Goal: Task Accomplishment & Management: Manage account settings

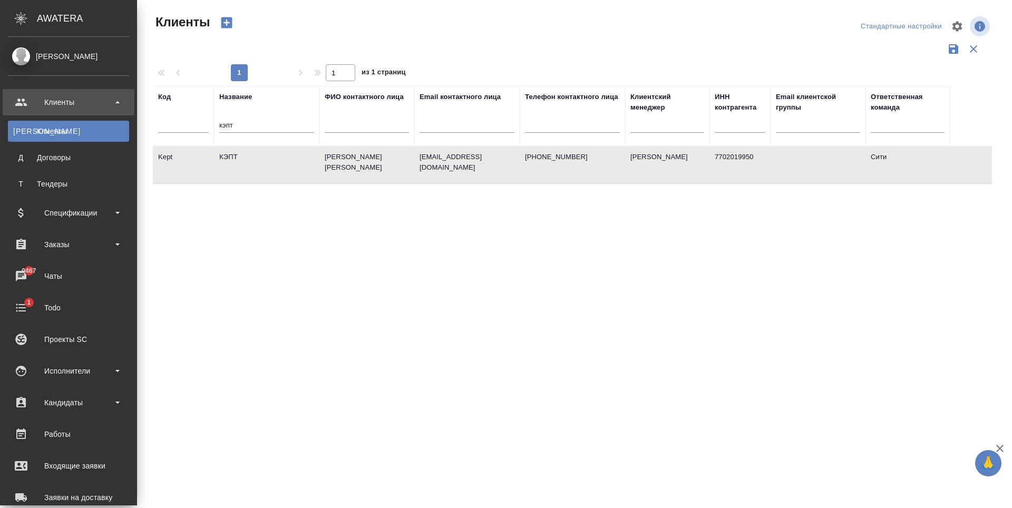
select select "RU"
click at [90, 243] on div "Заказы" at bounding box center [68, 245] width 121 height 16
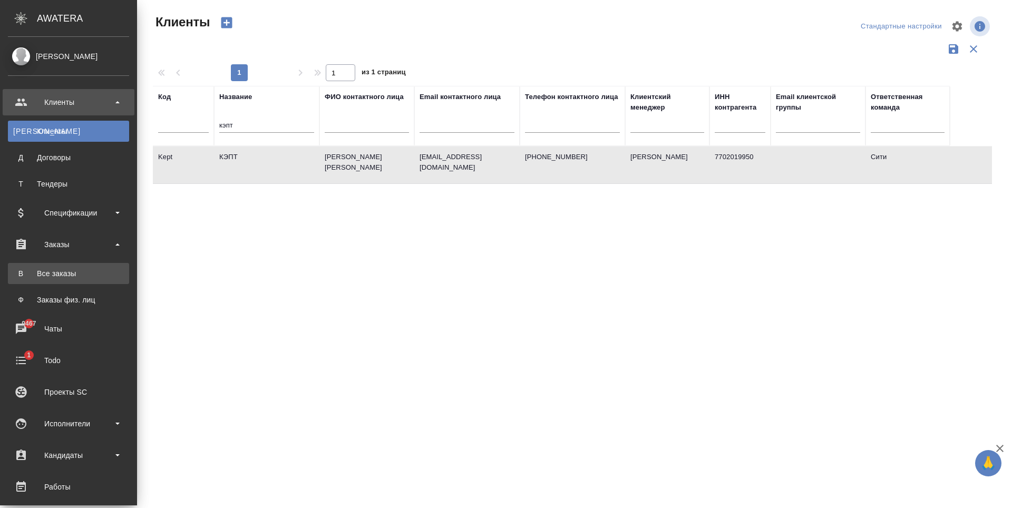
click at [76, 278] on div "Все заказы" at bounding box center [68, 273] width 111 height 11
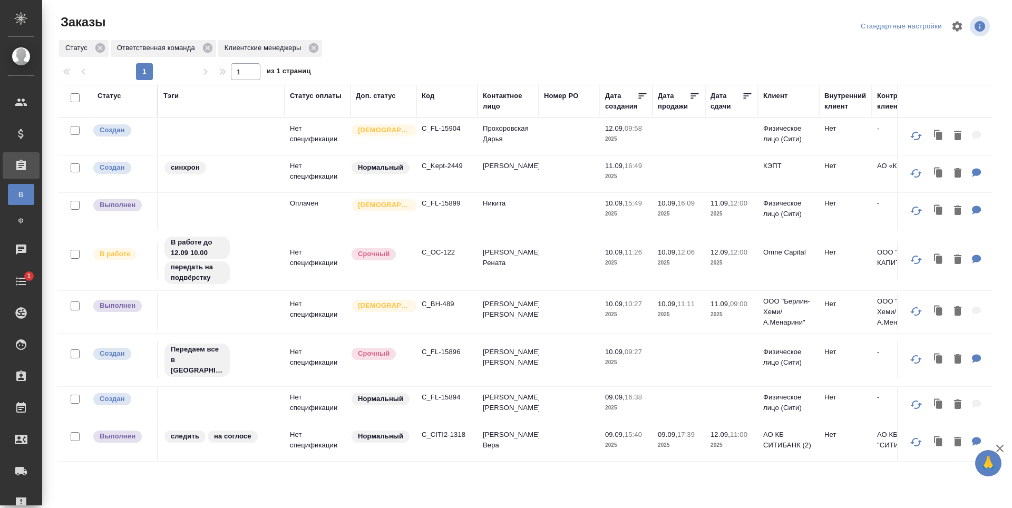
scroll to position [474, 0]
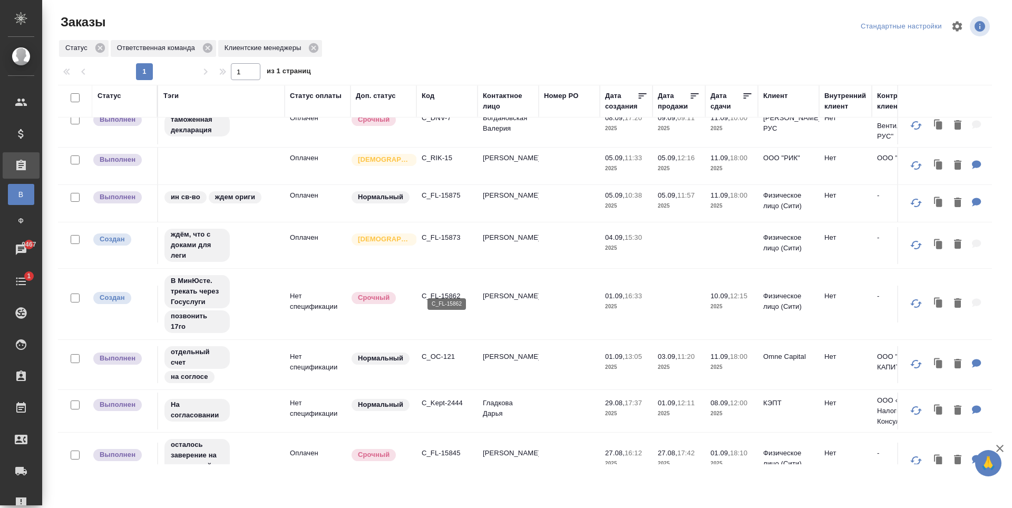
click at [432, 291] on p "C_FL-15862" at bounding box center [447, 296] width 51 height 11
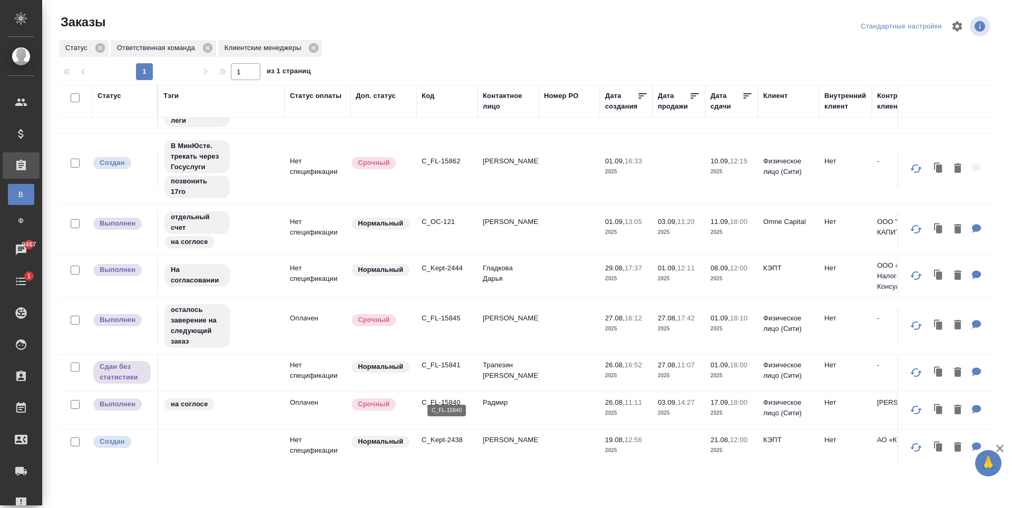
click at [435, 397] on p "C_FL-15840" at bounding box center [447, 402] width 51 height 11
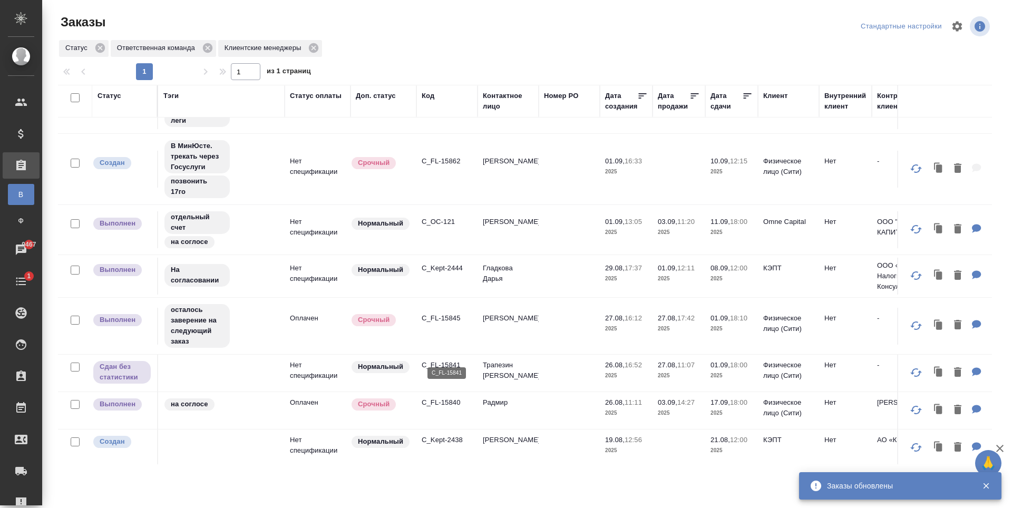
click at [431, 360] on p "C_FL-15841" at bounding box center [447, 365] width 51 height 11
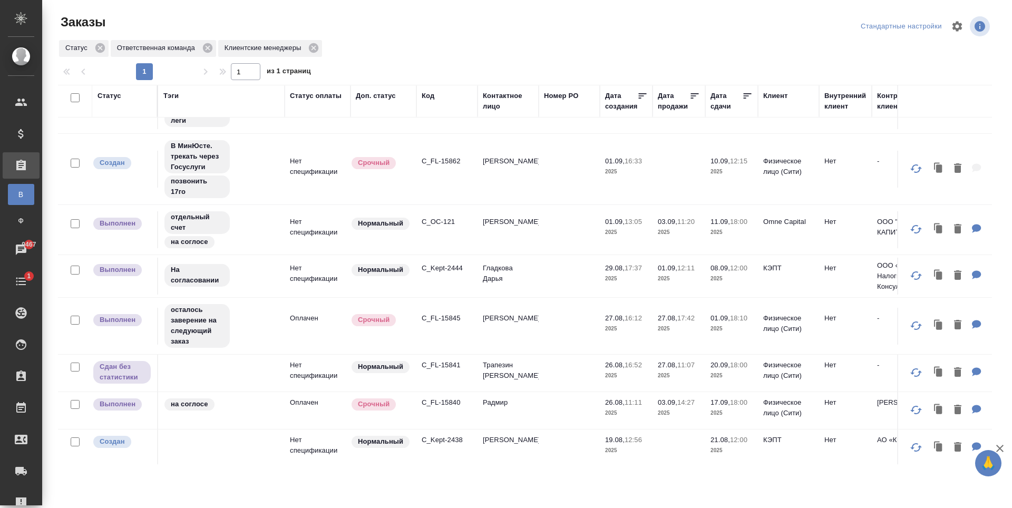
click at [487, 308] on td "Наталья" at bounding box center [507, 326] width 61 height 37
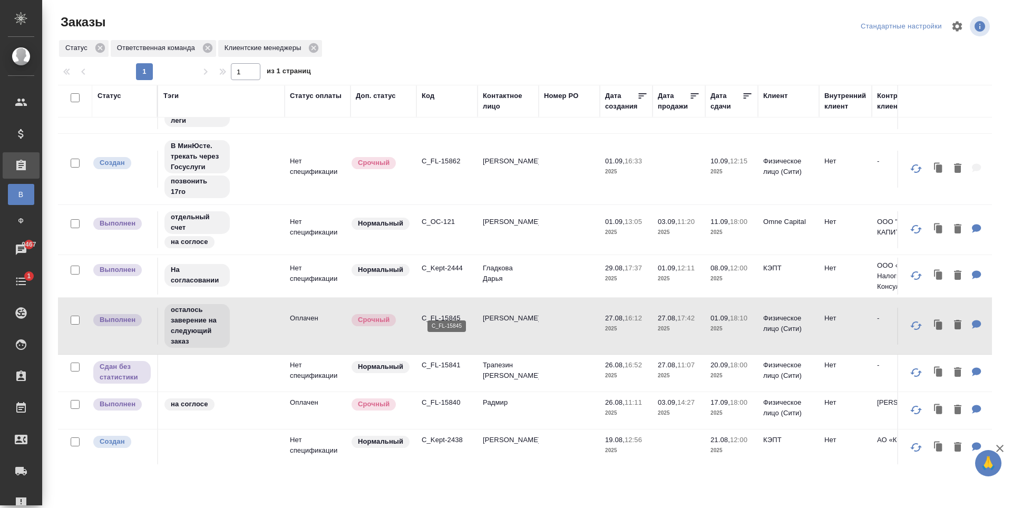
click at [438, 313] on p "C_FL-15845" at bounding box center [447, 318] width 51 height 11
click at [434, 263] on p "C_Kept-2444" at bounding box center [447, 268] width 51 height 11
click at [452, 217] on p "C_OC-121" at bounding box center [447, 222] width 51 height 11
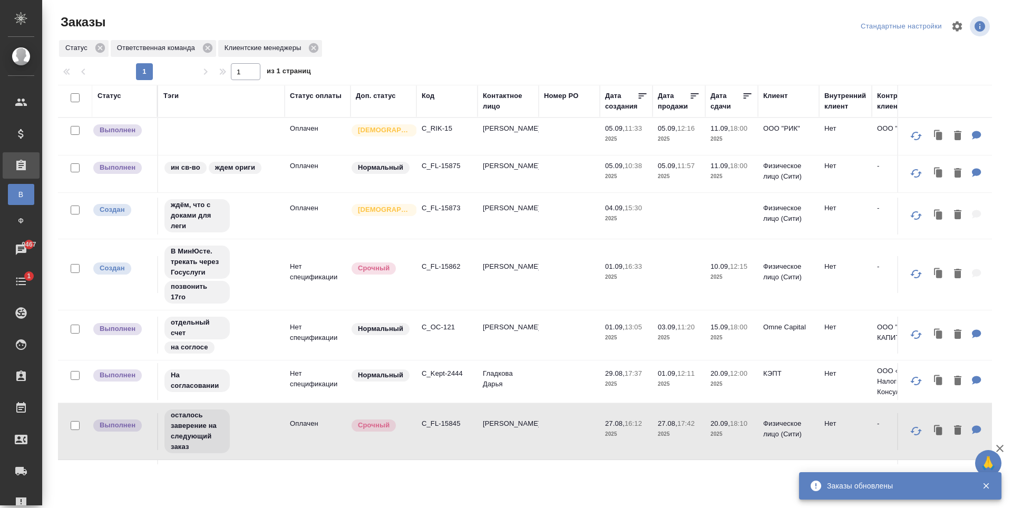
scroll to position [398, 0]
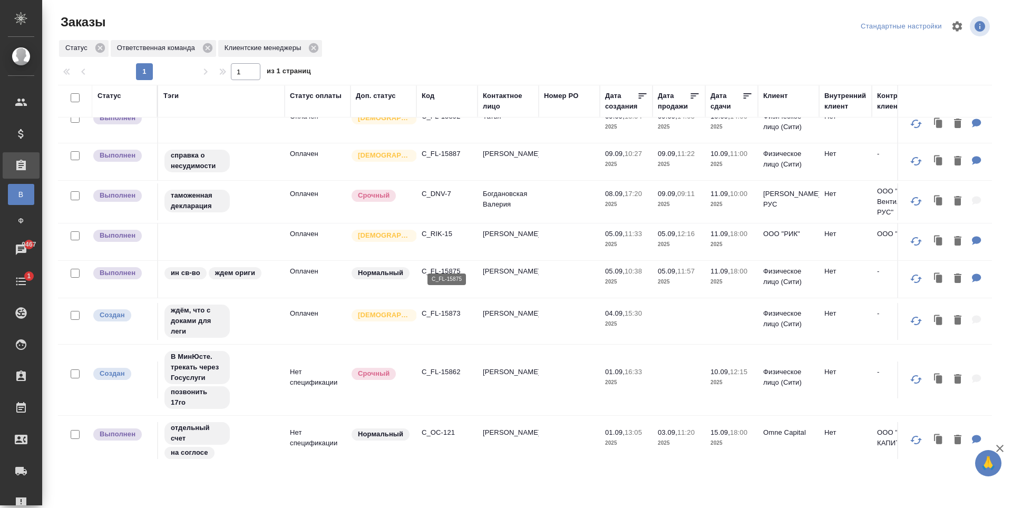
click at [435, 266] on p "C_FL-15875" at bounding box center [447, 271] width 51 height 11
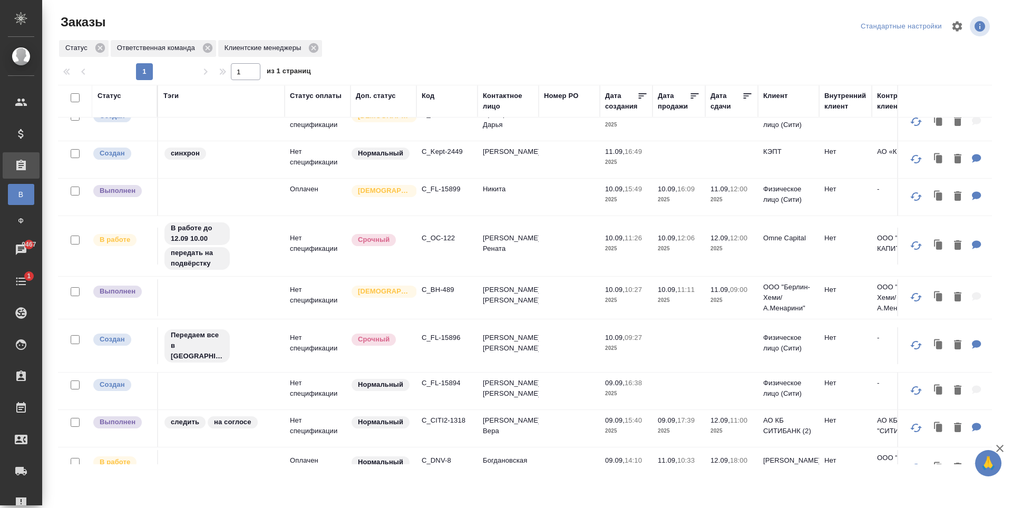
scroll to position [0, 0]
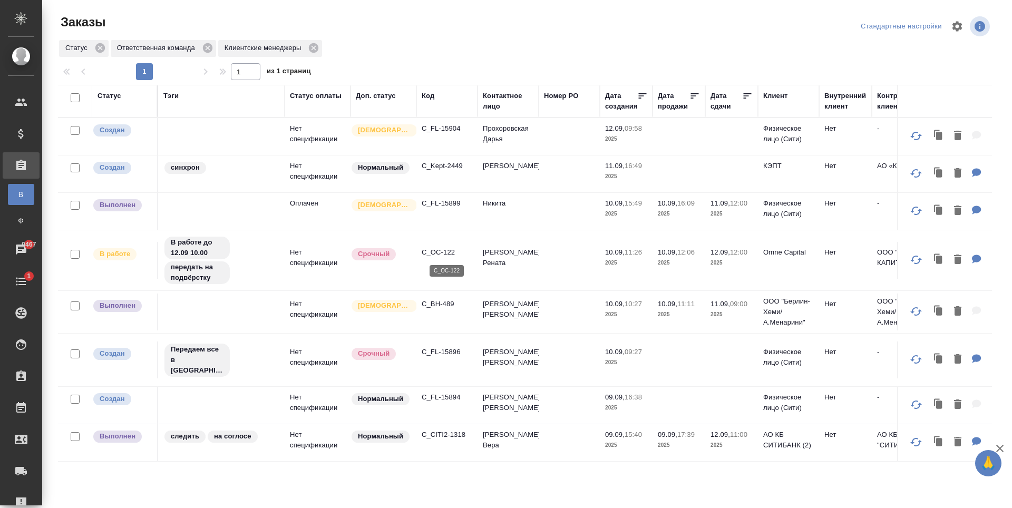
click at [460, 255] on p "C_OC-122" at bounding box center [447, 252] width 51 height 11
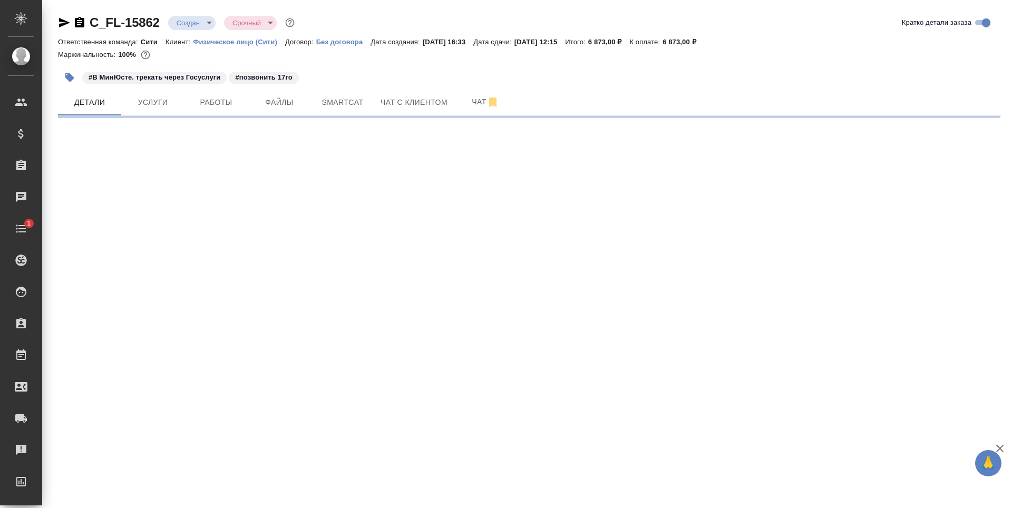
select select "RU"
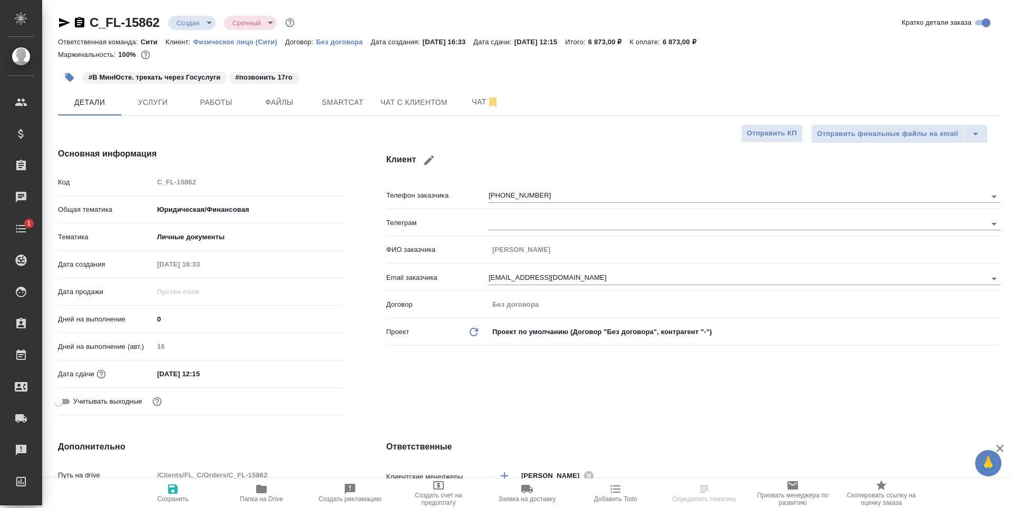
type textarea "x"
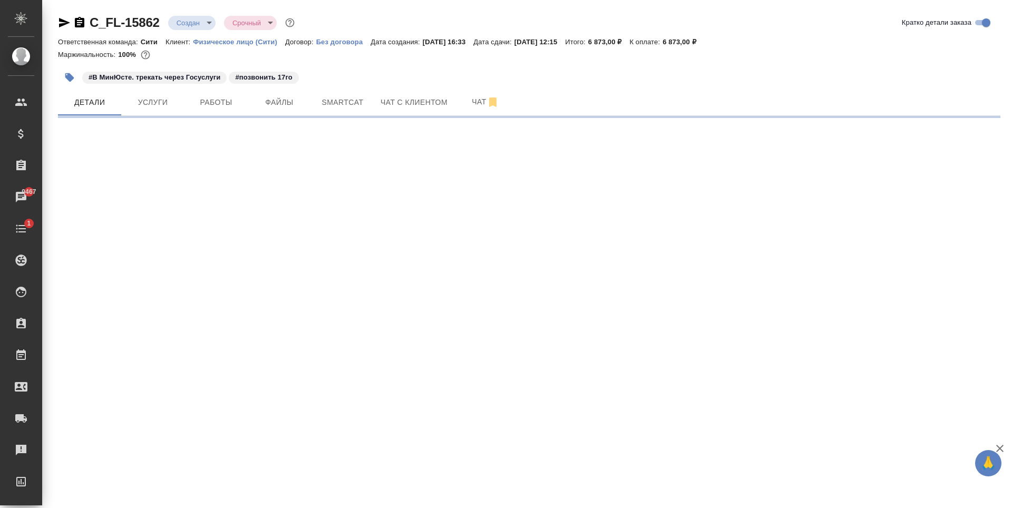
select select "RU"
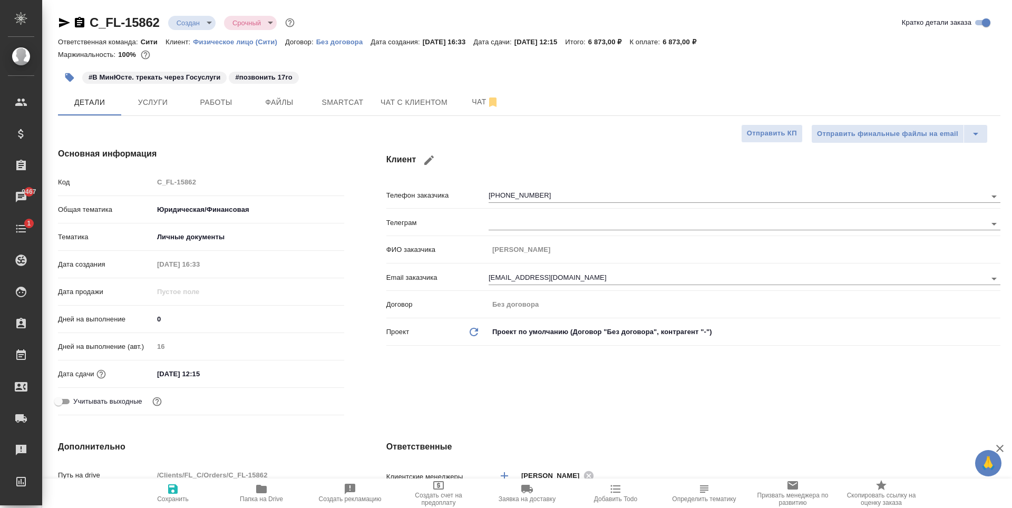
type textarea "x"
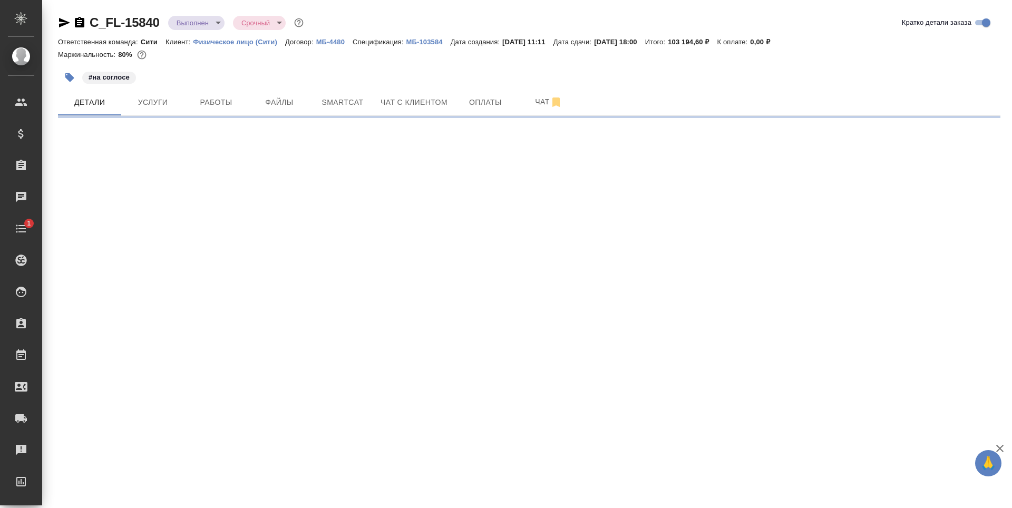
select select "RU"
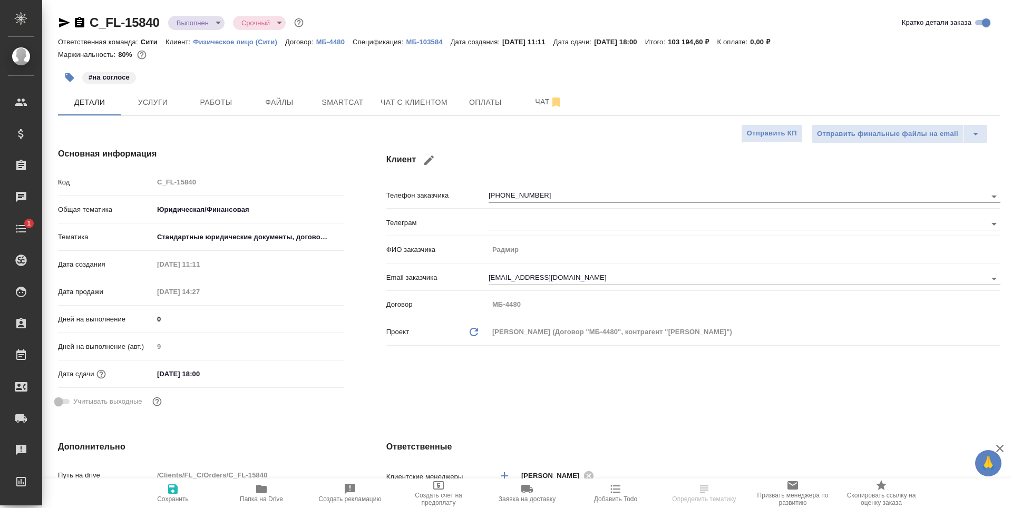
type textarea "x"
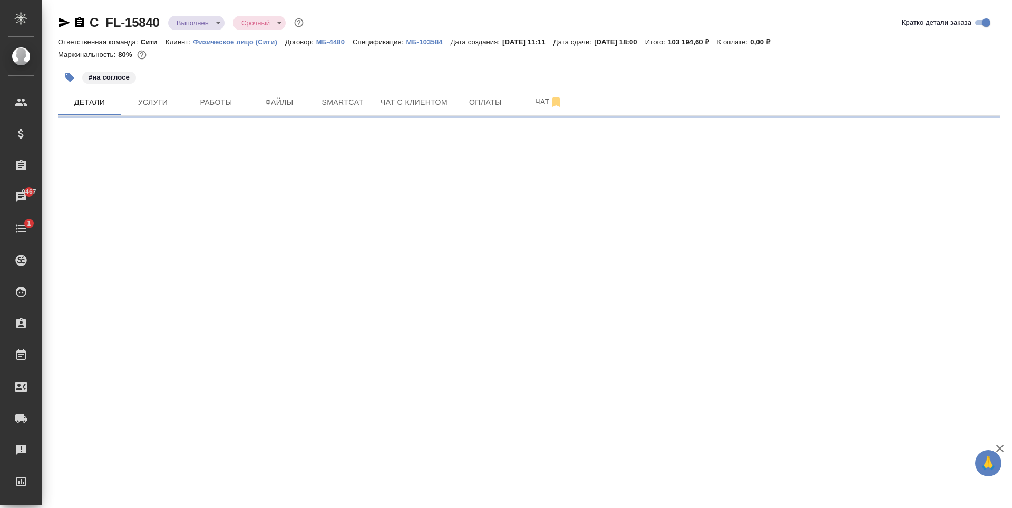
select select "RU"
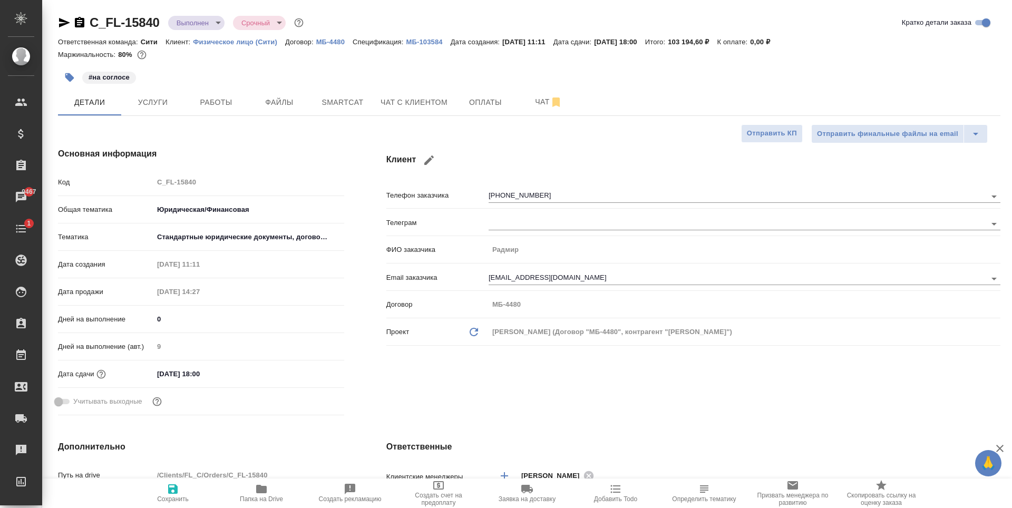
type textarea "x"
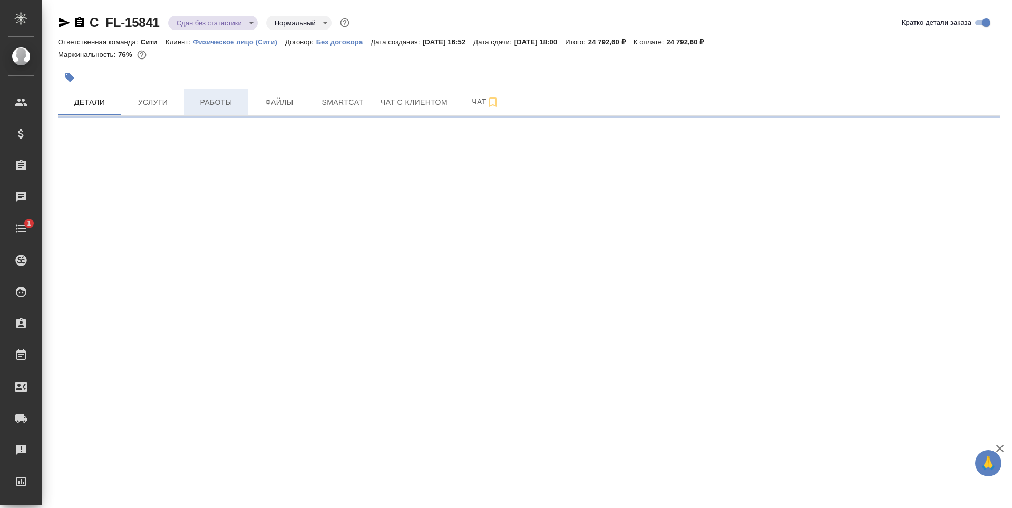
click at [219, 106] on span "Работы" at bounding box center [216, 102] width 51 height 13
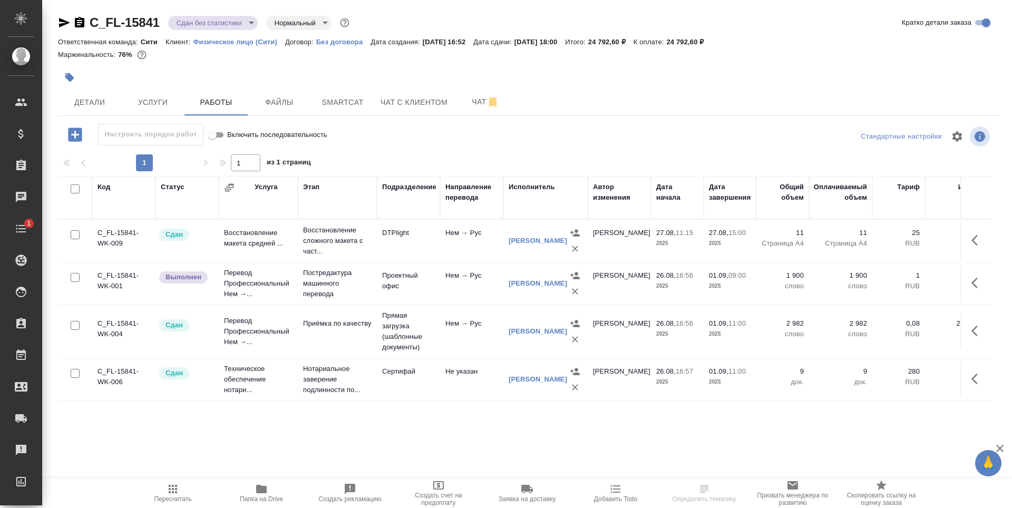
scroll to position [17, 0]
click at [83, 97] on span "Детали" at bounding box center [89, 102] width 51 height 13
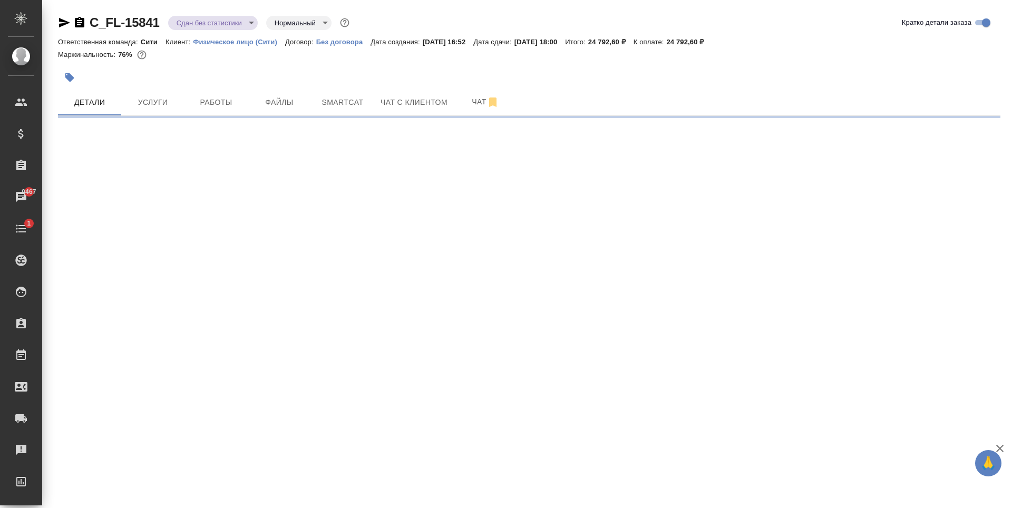
select select "RU"
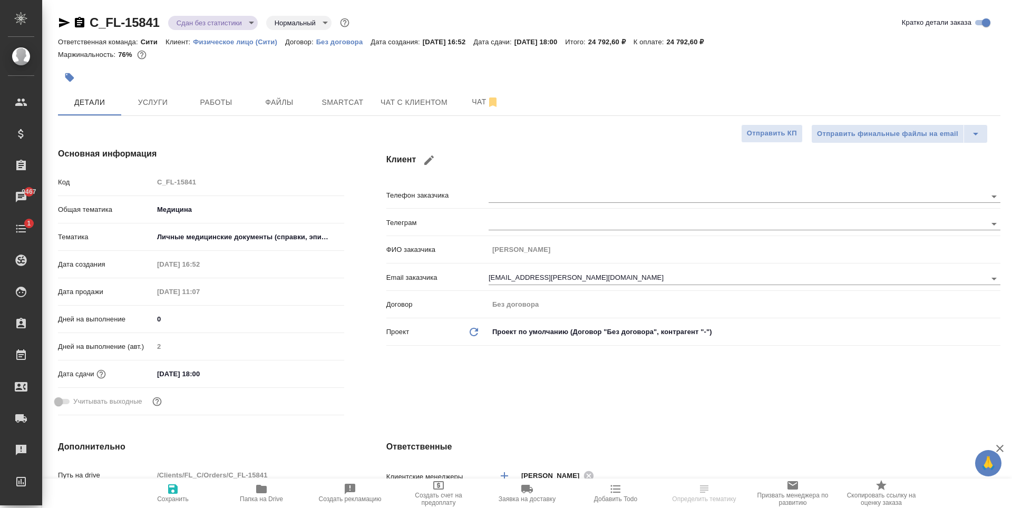
type textarea "x"
click at [219, 374] on input "01.09.2025 18:00" at bounding box center [200, 373] width 92 height 15
click at [313, 372] on div ".cls-1 fill:#fff; AWATERA Zaytseva Svetlana Клиенты Спецификации Заказы 9467 Ча…" at bounding box center [506, 254] width 1012 height 508
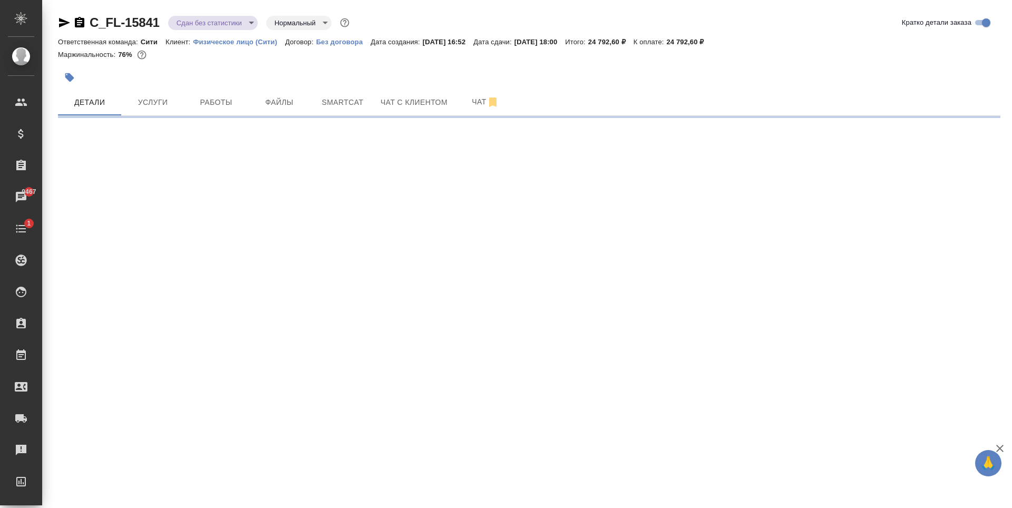
select select "RU"
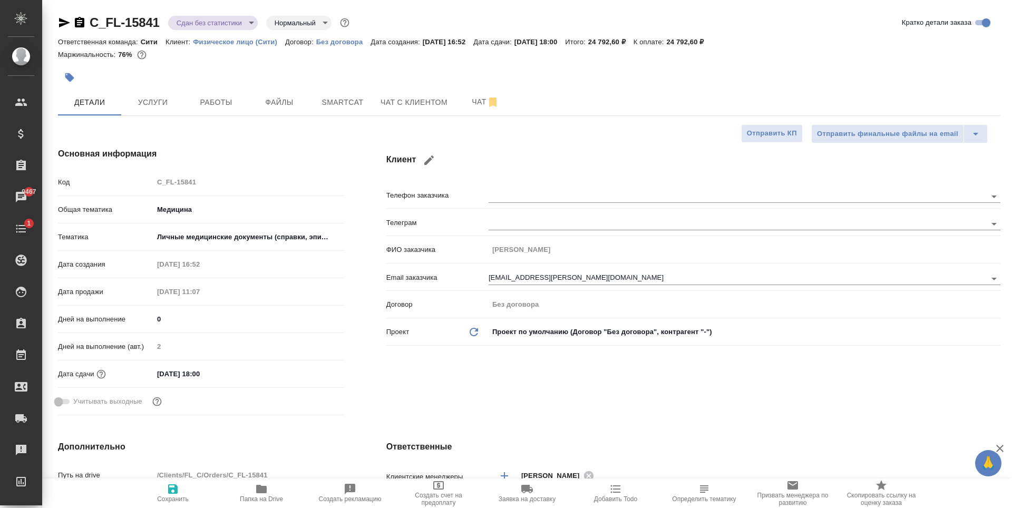
type textarea "x"
click at [215, 378] on input "01.09.2025 18:00" at bounding box center [199, 373] width 92 height 15
click at [316, 375] on icon "button" at bounding box center [313, 373] width 13 height 13
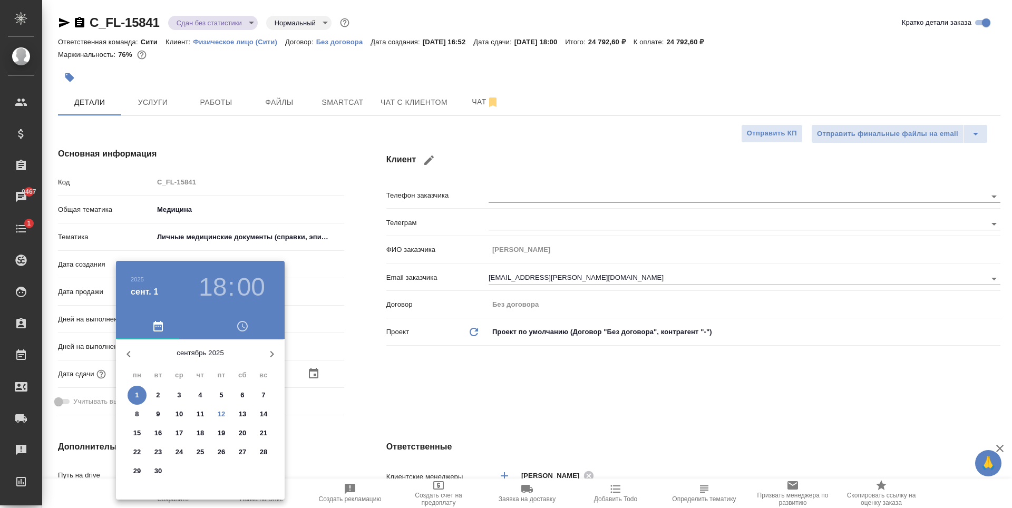
click at [139, 436] on p "15" at bounding box center [137, 433] width 8 height 11
type input "15.09.2025 18:00"
type textarea "x"
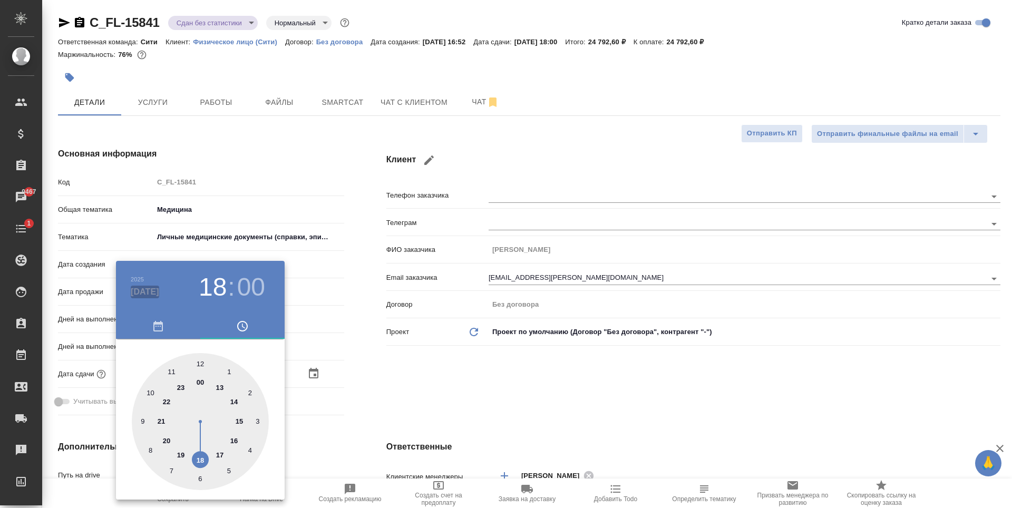
click at [144, 288] on h4 "сент. 15" at bounding box center [145, 292] width 28 height 13
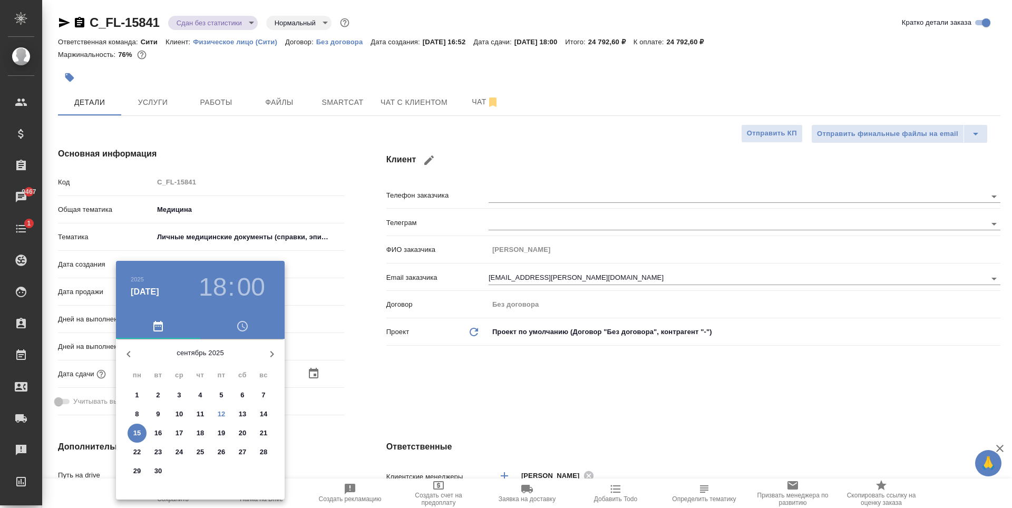
click at [242, 433] on p "20" at bounding box center [243, 433] width 8 height 11
type input "20.09.2025 18:00"
type textarea "x"
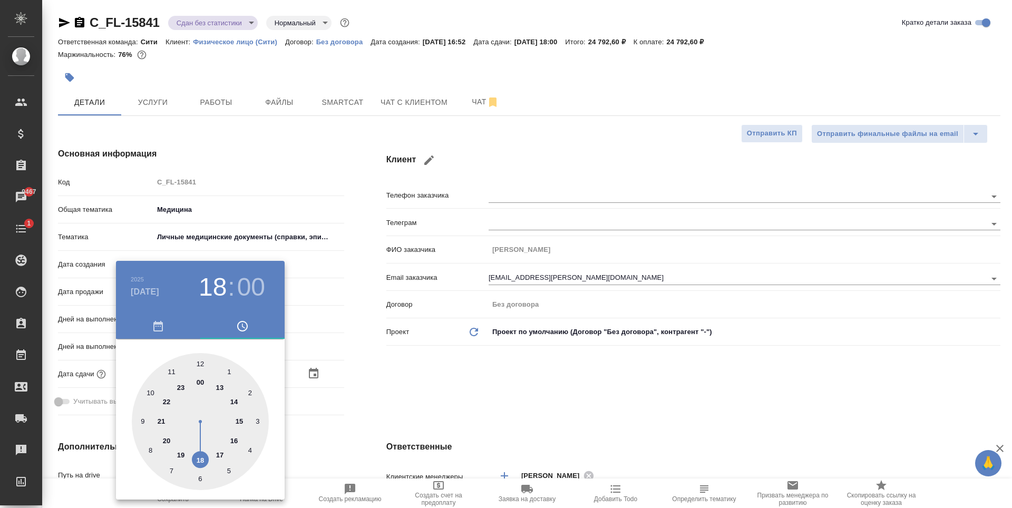
click at [453, 412] on div at bounding box center [506, 254] width 1012 height 508
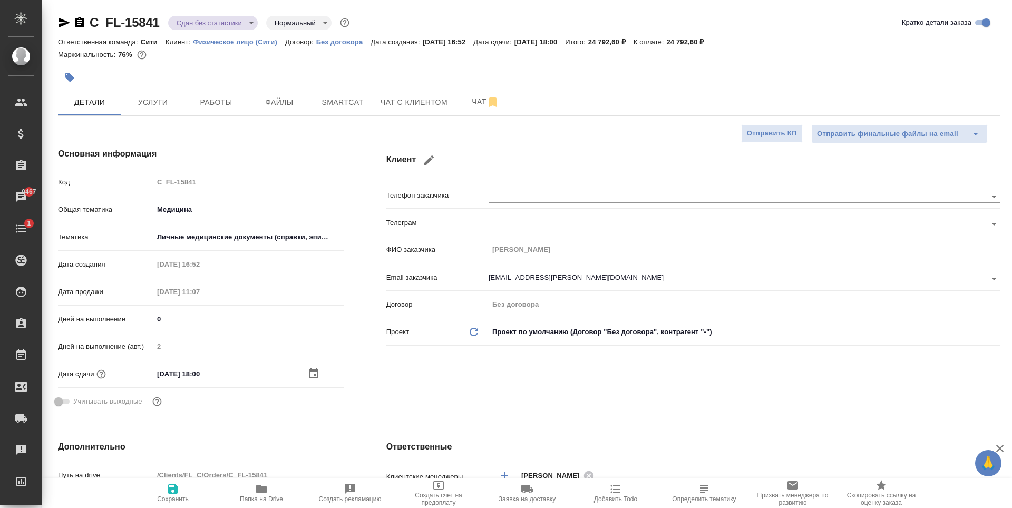
click at [168, 491] on icon "button" at bounding box center [172, 488] width 9 height 9
type textarea "x"
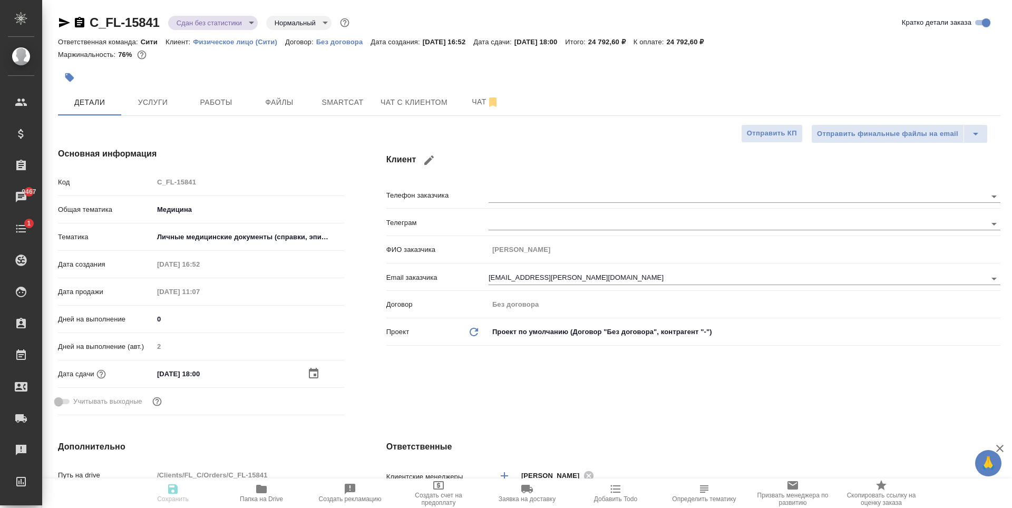
type textarea "x"
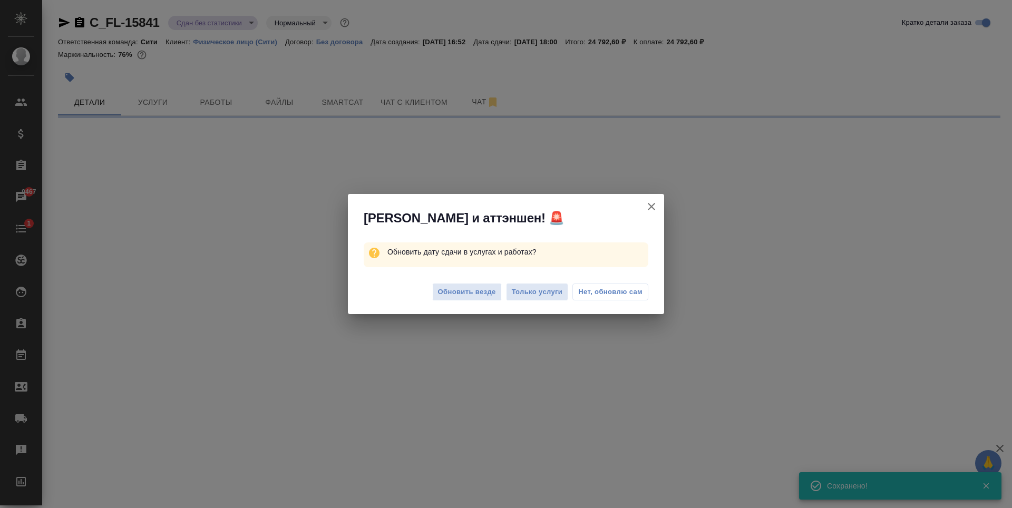
click at [583, 290] on span "Нет, обновлю сам" at bounding box center [610, 292] width 64 height 11
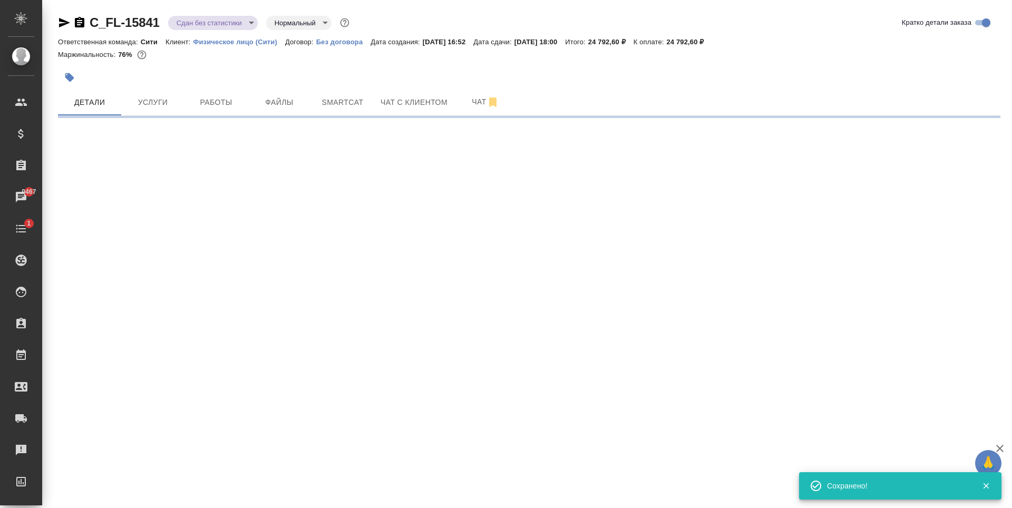
select select "RU"
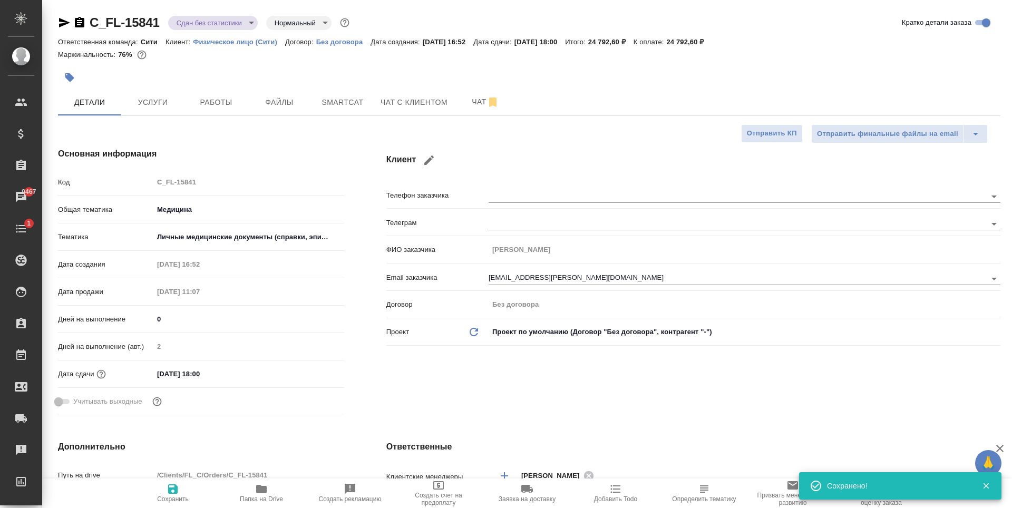
type textarea "x"
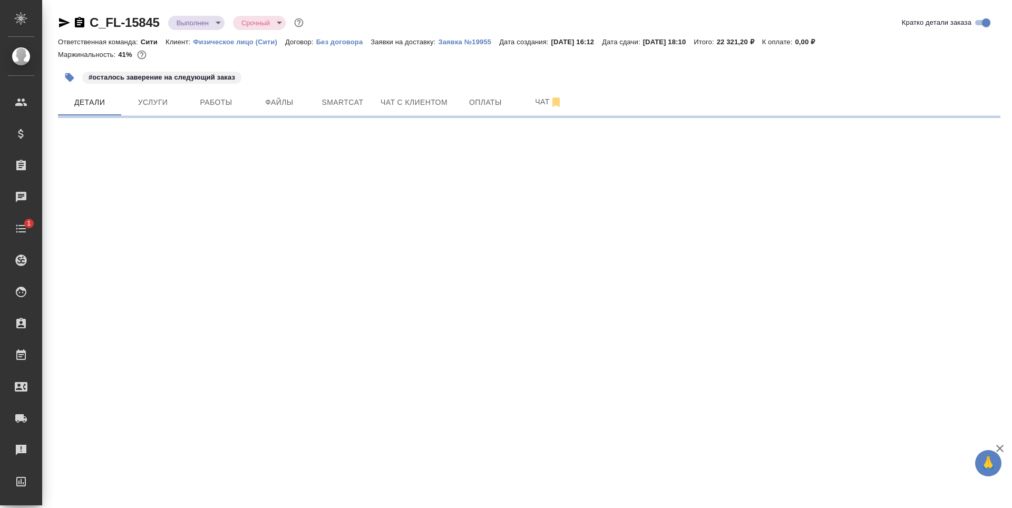
select select "RU"
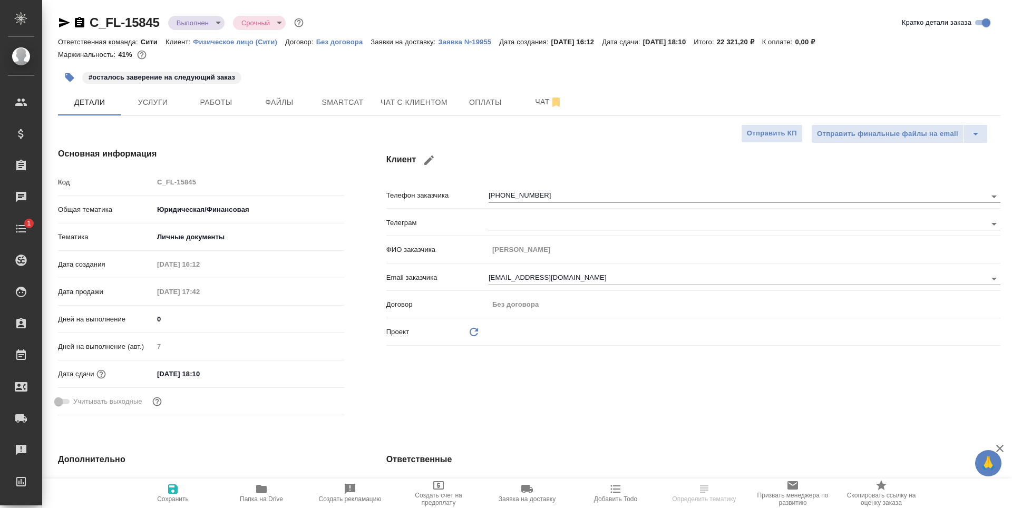
type textarea "x"
click at [198, 372] on input "[DATE] 18:10" at bounding box center [199, 373] width 92 height 15
click at [311, 374] on icon "button" at bounding box center [313, 373] width 13 height 13
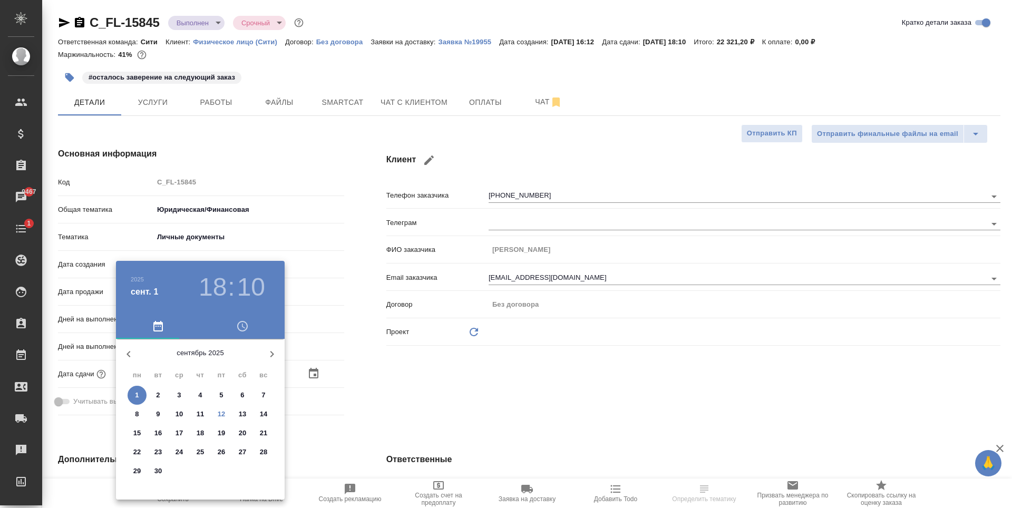
click at [238, 431] on div ".cls-1 fill:#fff; AWATERA [PERSON_NAME] Спецификации Заказы 9467 Чаты 1 Todo Пр…" at bounding box center [506, 254] width 1012 height 508
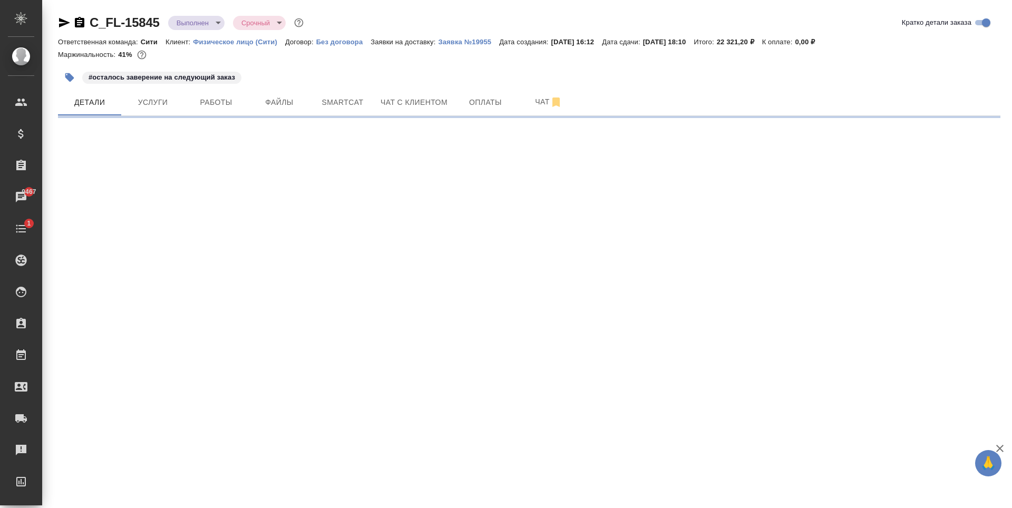
click at [447, 401] on div ".cls-1 fill:#fff; AWATERA Zaytseva Svetlana Клиенты Спецификации Заказы 9467 Ча…" at bounding box center [506, 254] width 1012 height 508
select select "RU"
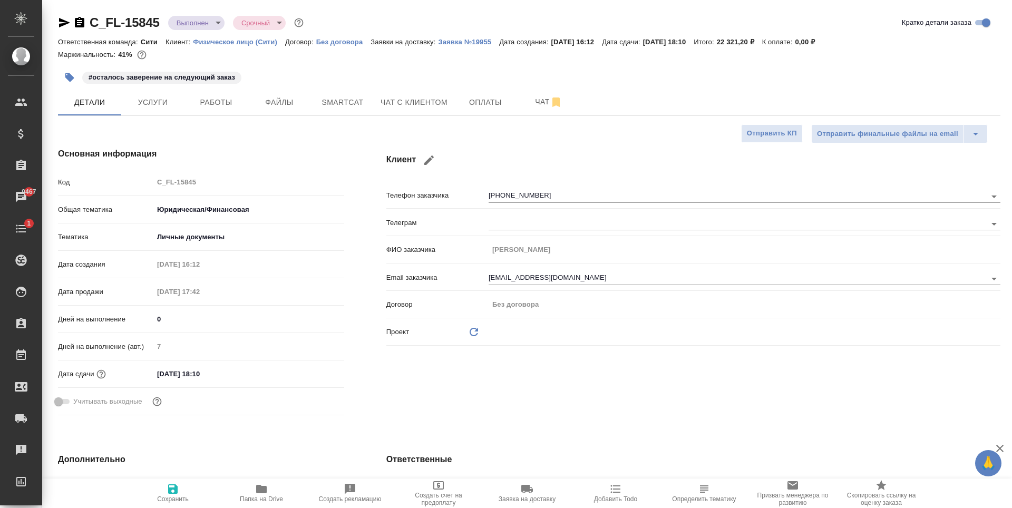
type textarea "x"
click at [207, 379] on input "01.09.2025 18:10" at bounding box center [200, 373] width 92 height 15
click at [321, 376] on div at bounding box center [325, 373] width 37 height 13
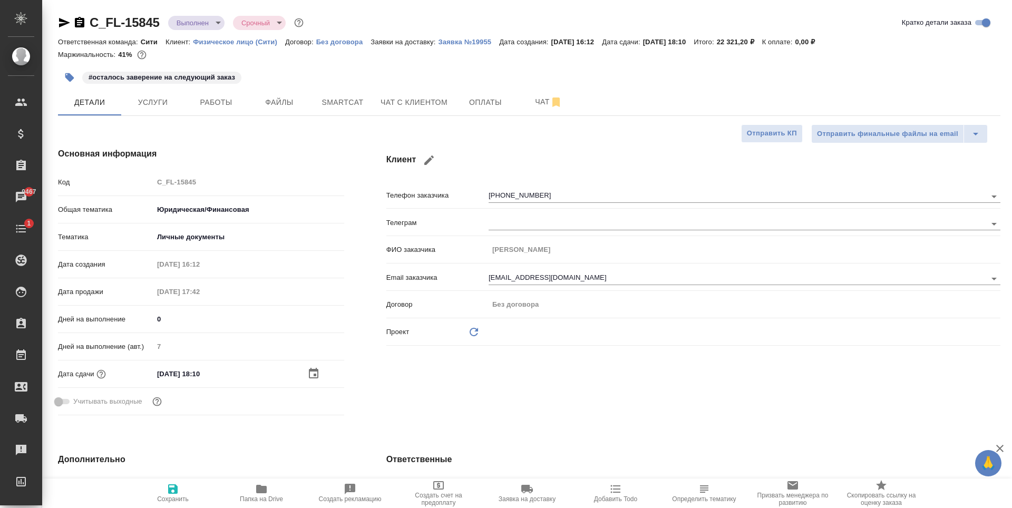
click at [314, 374] on icon "button" at bounding box center [313, 373] width 13 height 13
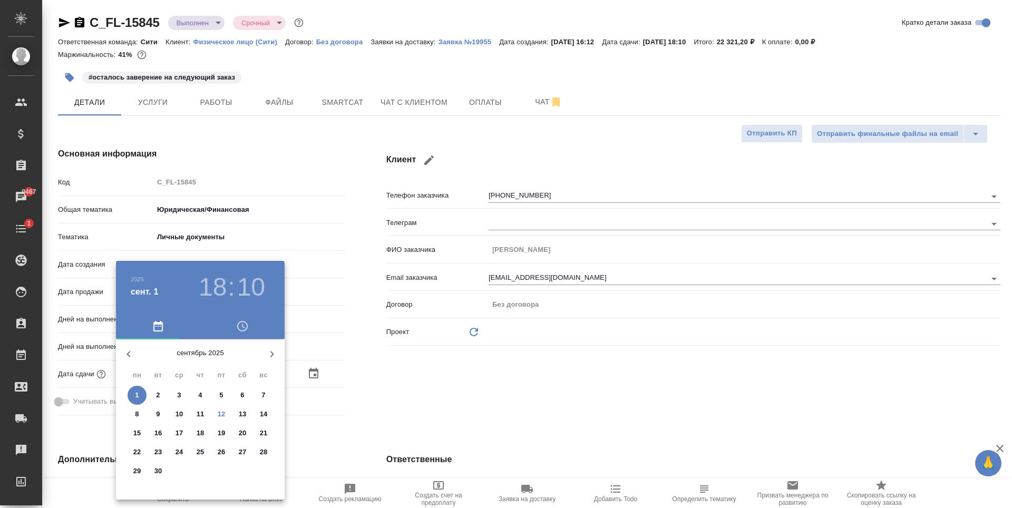
click at [246, 431] on p "20" at bounding box center [243, 433] width 8 height 11
type input "20.09.2025 18:10"
type textarea "x"
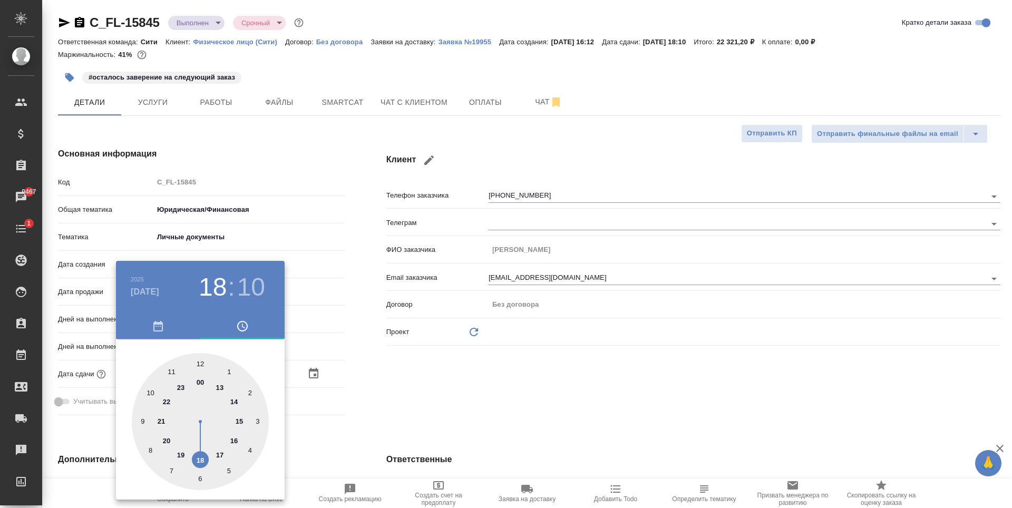
drag, startPoint x: 463, startPoint y: 393, endPoint x: 455, endPoint y: 396, distance: 8.5
click at [463, 393] on div at bounding box center [506, 254] width 1012 height 508
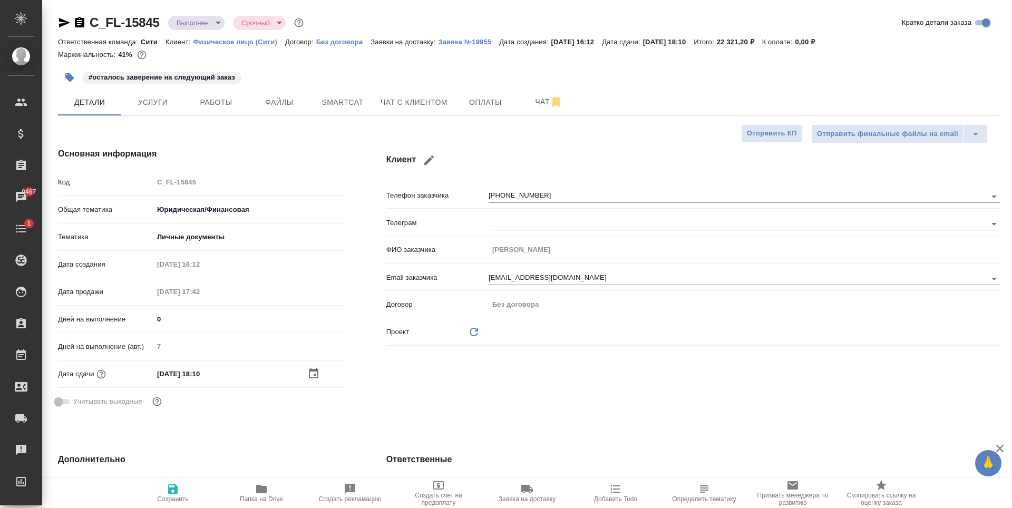
click at [177, 496] on span "Сохранить" at bounding box center [173, 498] width 32 height 7
type textarea "x"
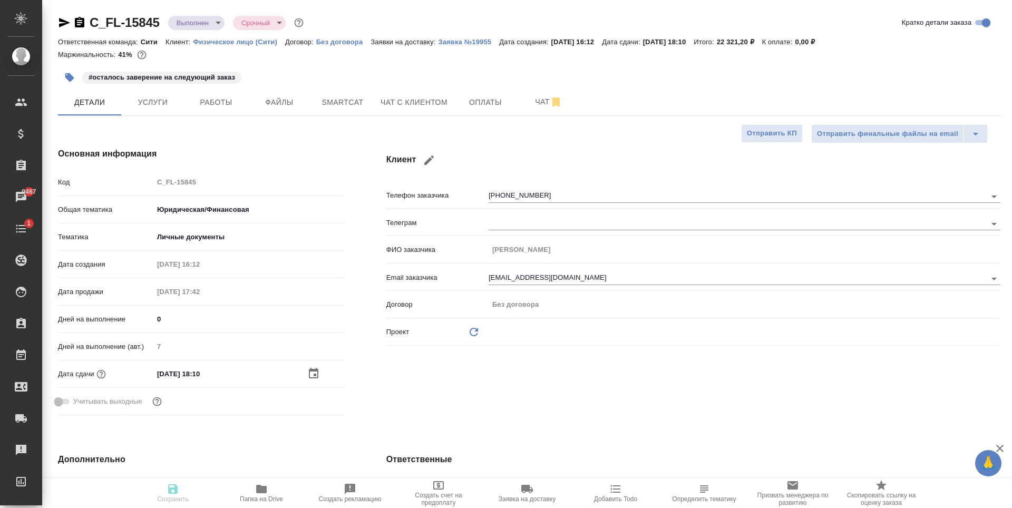
type textarea "x"
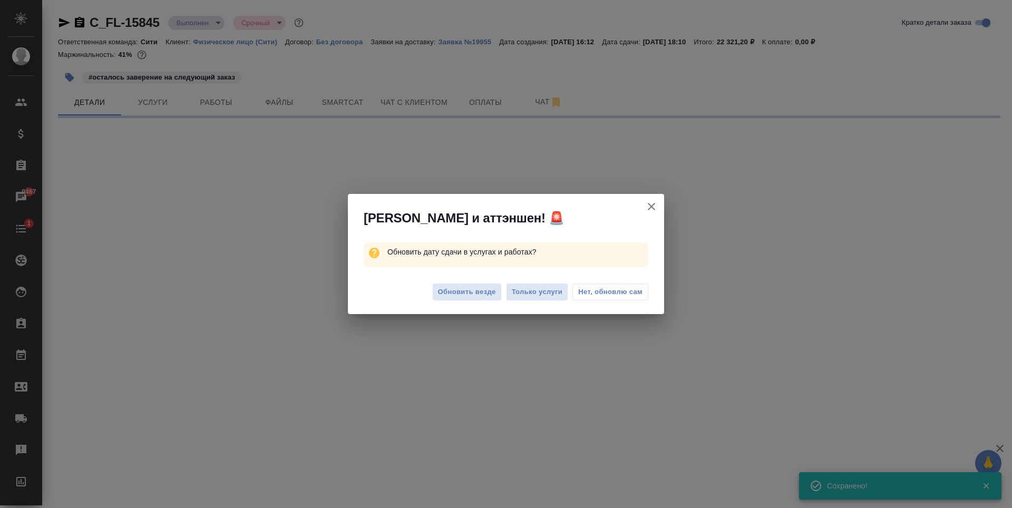
click at [614, 295] on span "Нет, обновлю сам" at bounding box center [610, 292] width 64 height 11
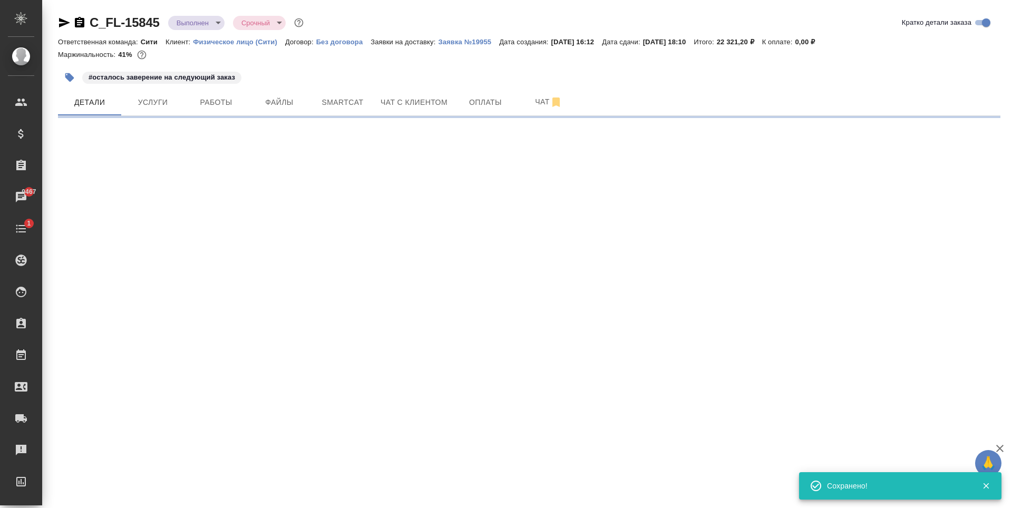
select select "RU"
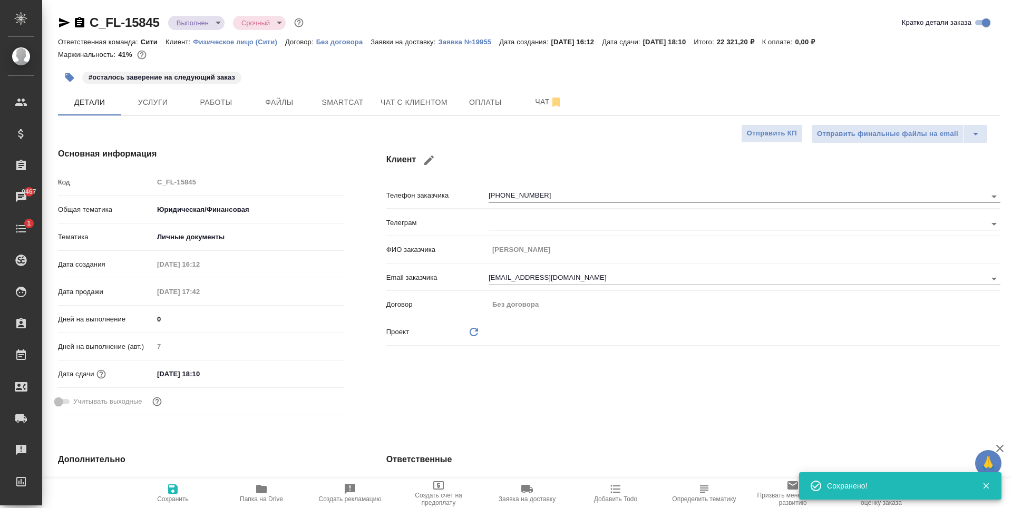
type textarea "x"
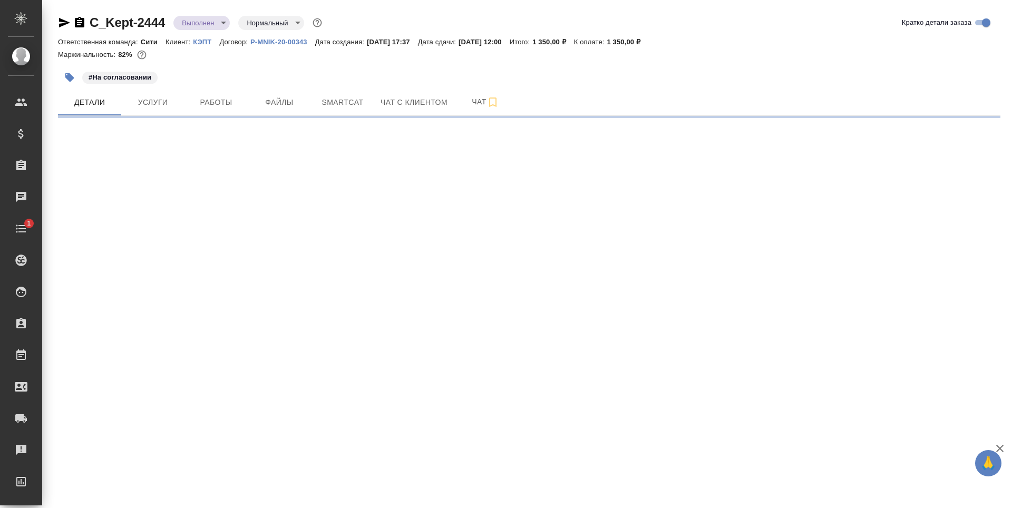
select select "RU"
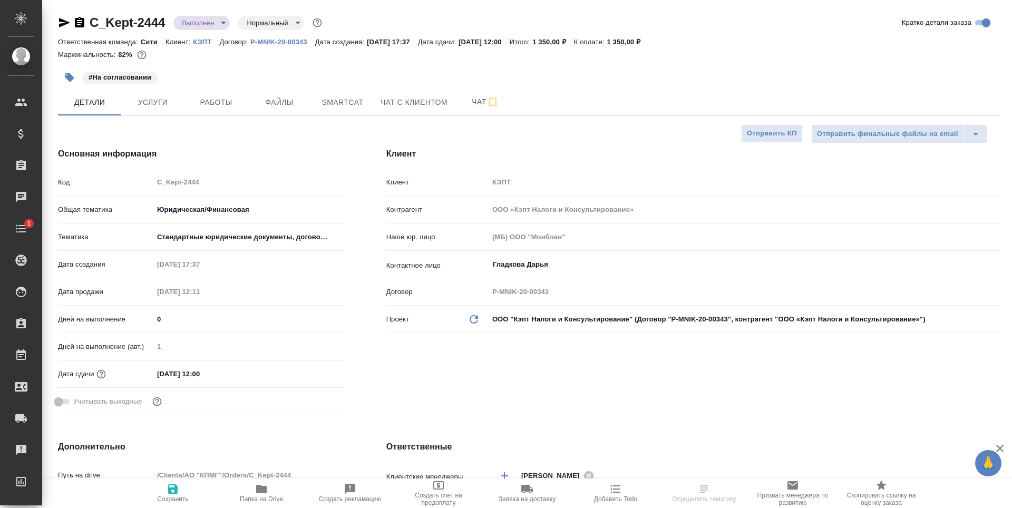
type textarea "x"
click at [210, 372] on input "08.09.2025 12:00" at bounding box center [199, 373] width 92 height 15
click at [311, 370] on icon "button" at bounding box center [313, 372] width 9 height 11
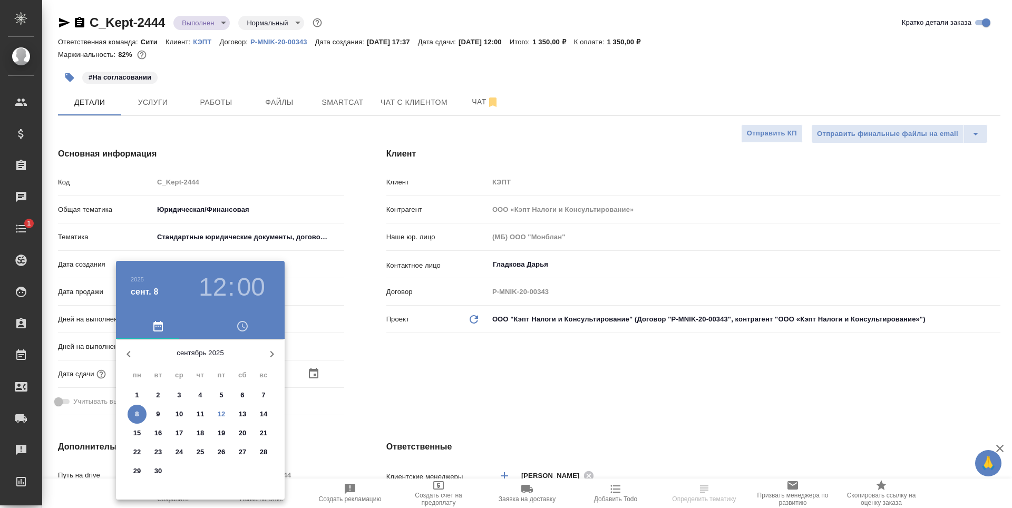
click at [241, 438] on p "20" at bounding box center [243, 433] width 8 height 11
type input "20.09.2025 12:00"
type textarea "x"
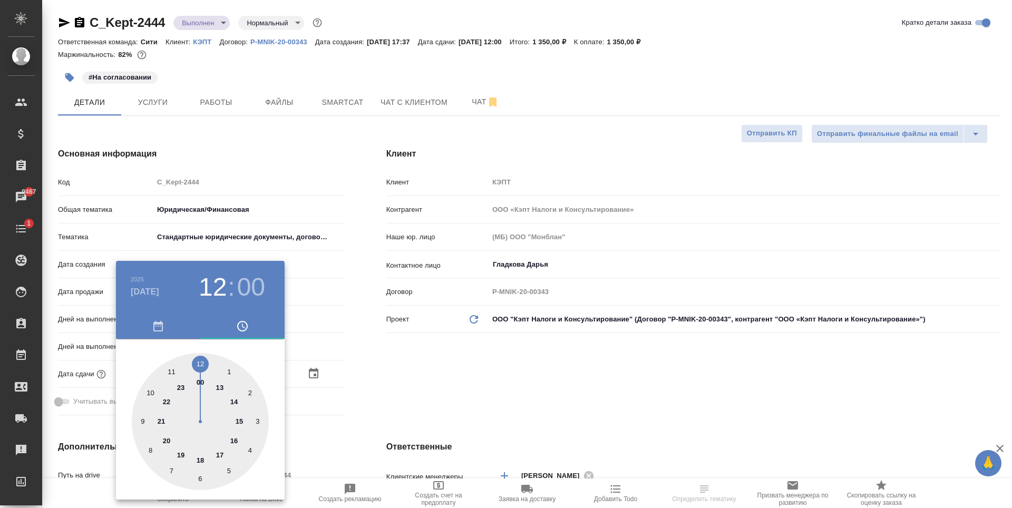
click at [415, 400] on div at bounding box center [506, 254] width 1012 height 508
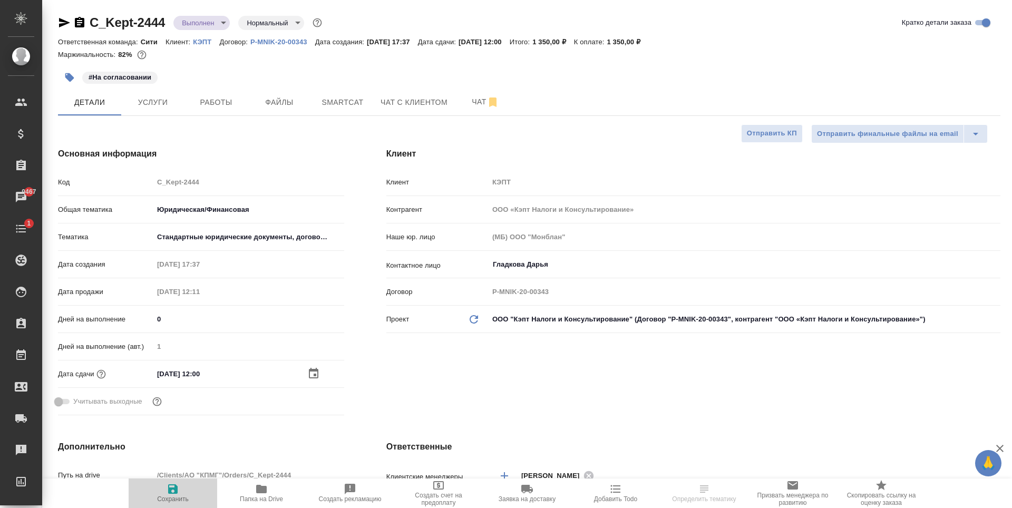
click at [171, 495] on icon "button" at bounding box center [173, 489] width 13 height 13
type textarea "x"
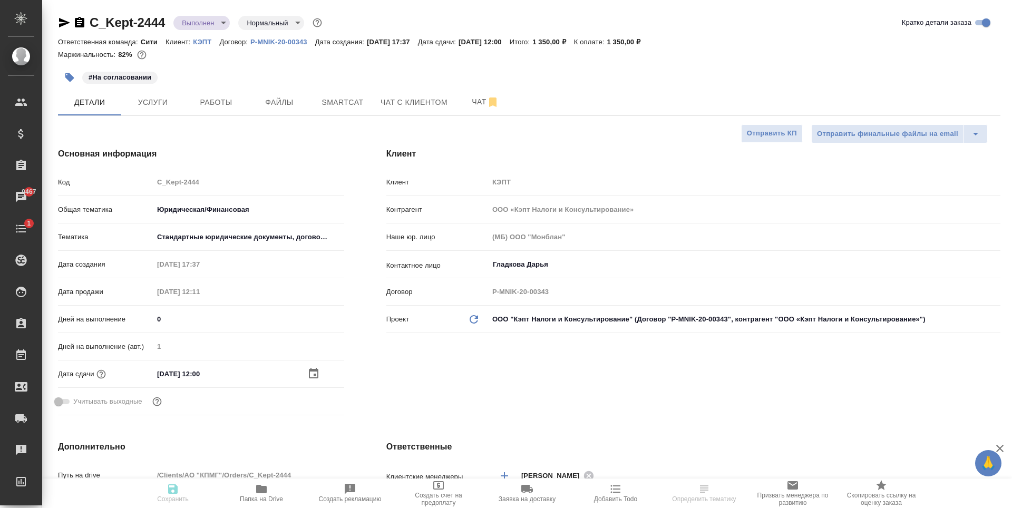
type textarea "x"
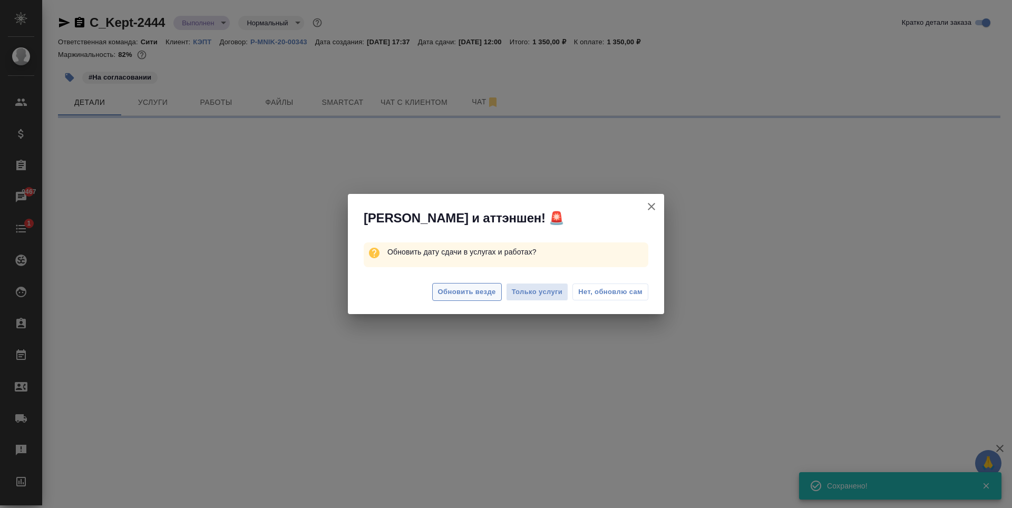
select select "RU"
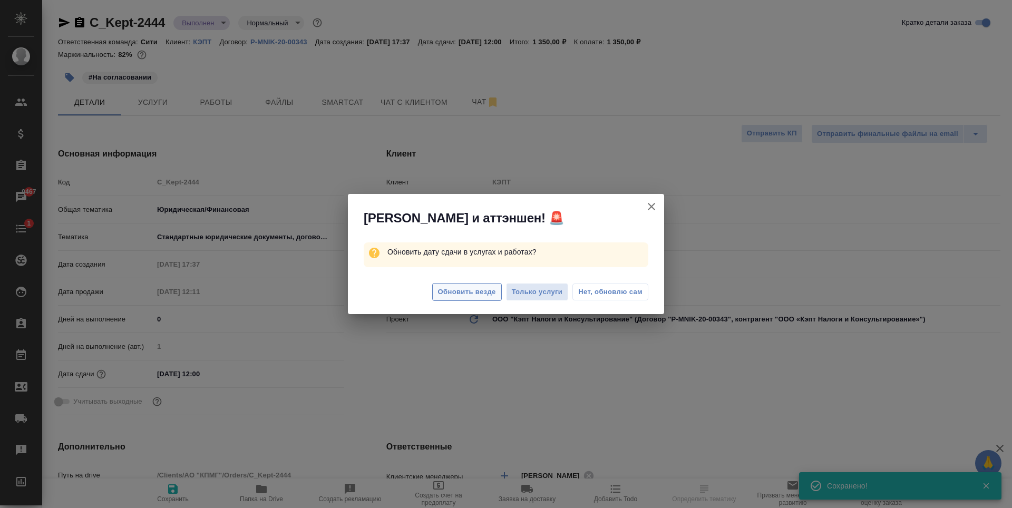
type textarea "x"
click at [607, 298] on button "Нет, обновлю сам" at bounding box center [610, 292] width 76 height 17
type textarea "x"
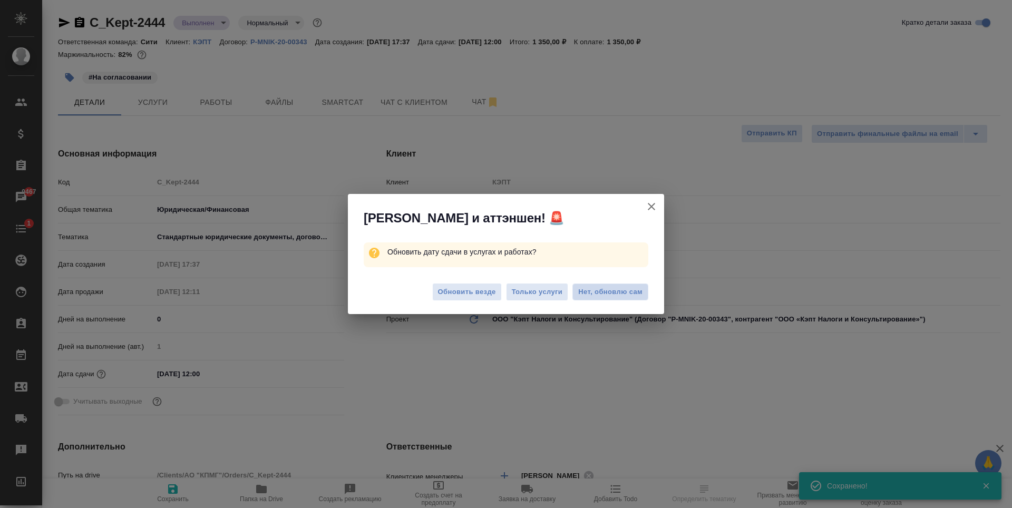
type textarea "x"
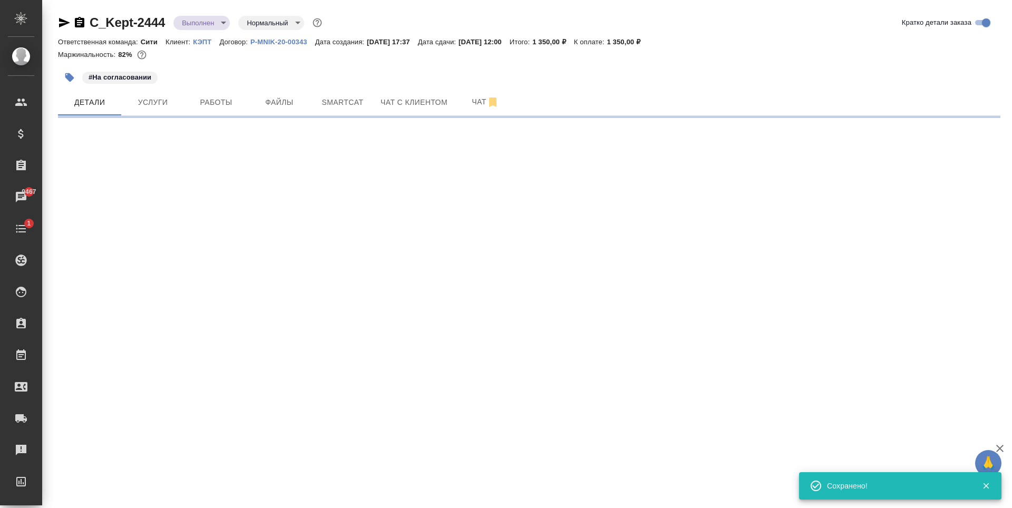
select select "RU"
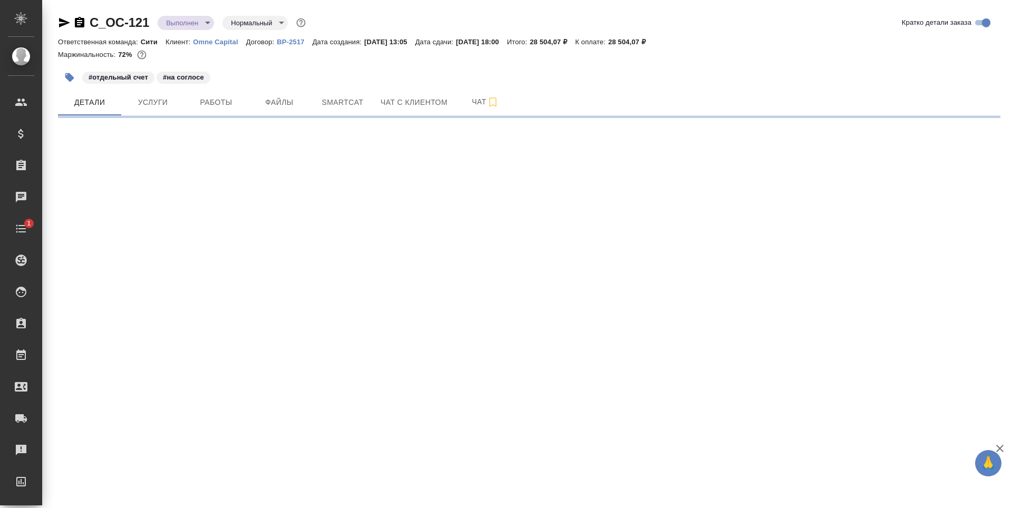
select select "RU"
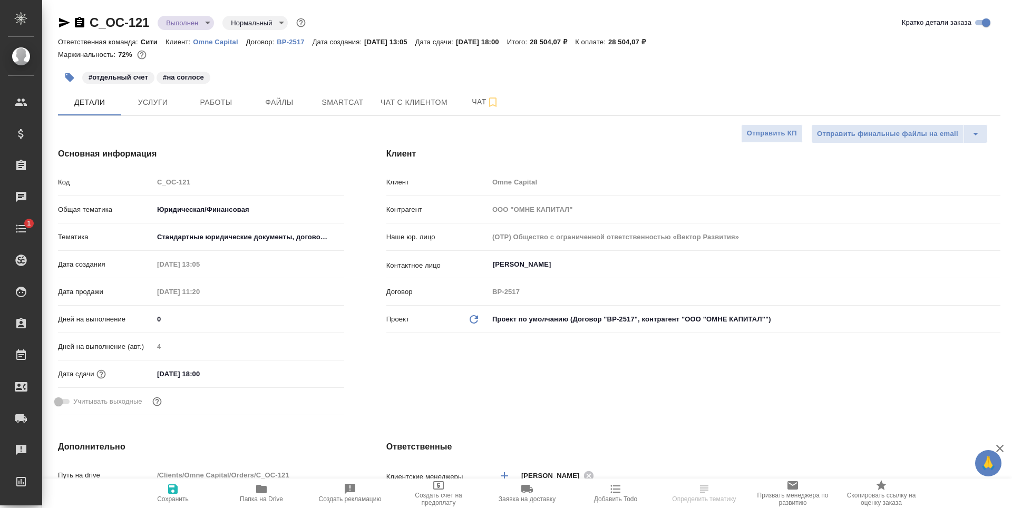
type textarea "x"
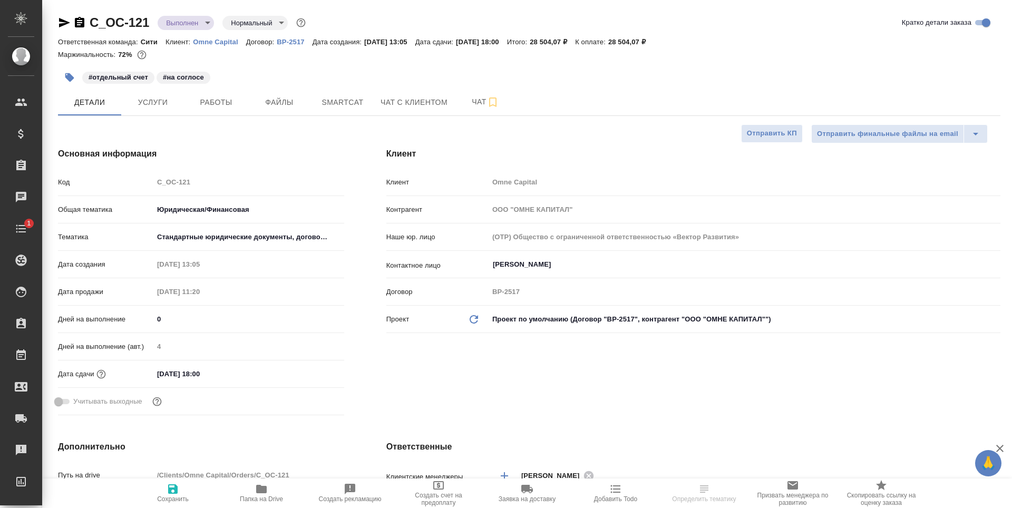
type textarea "x"
click at [218, 377] on input "[DATE] 18:00" at bounding box center [199, 373] width 92 height 15
click at [313, 374] on icon "button" at bounding box center [313, 373] width 13 height 13
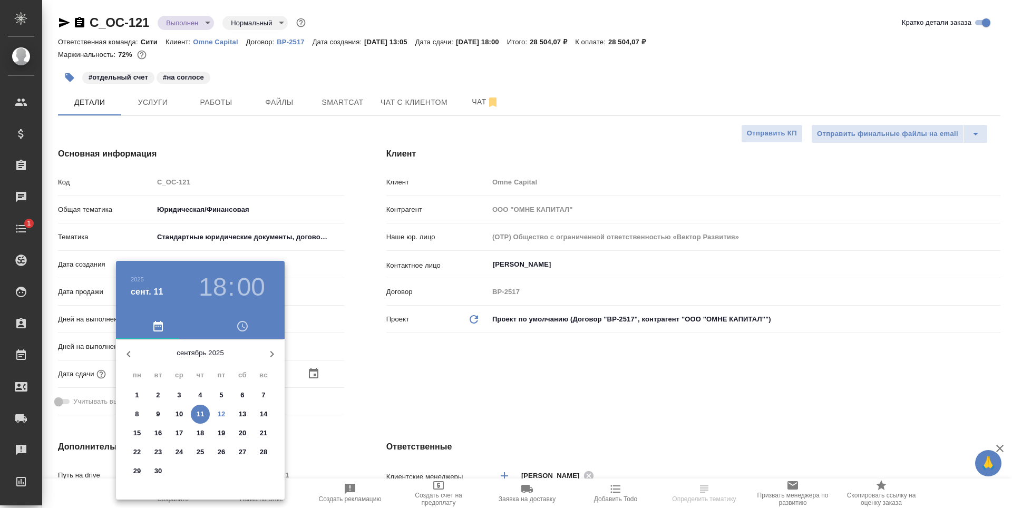
click at [136, 433] on p "15" at bounding box center [137, 433] width 8 height 11
type input "[DATE] 18:00"
type textarea "x"
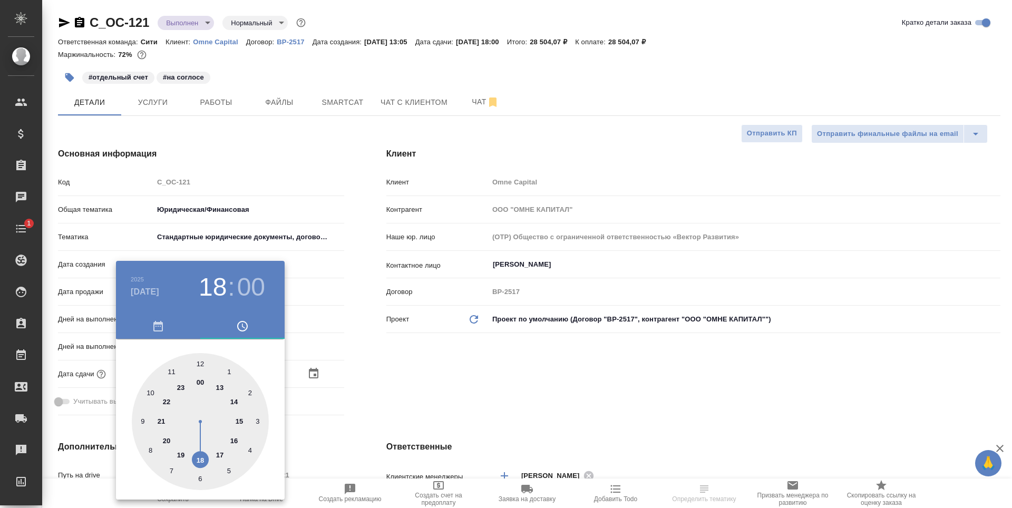
click at [452, 374] on div at bounding box center [506, 254] width 1012 height 508
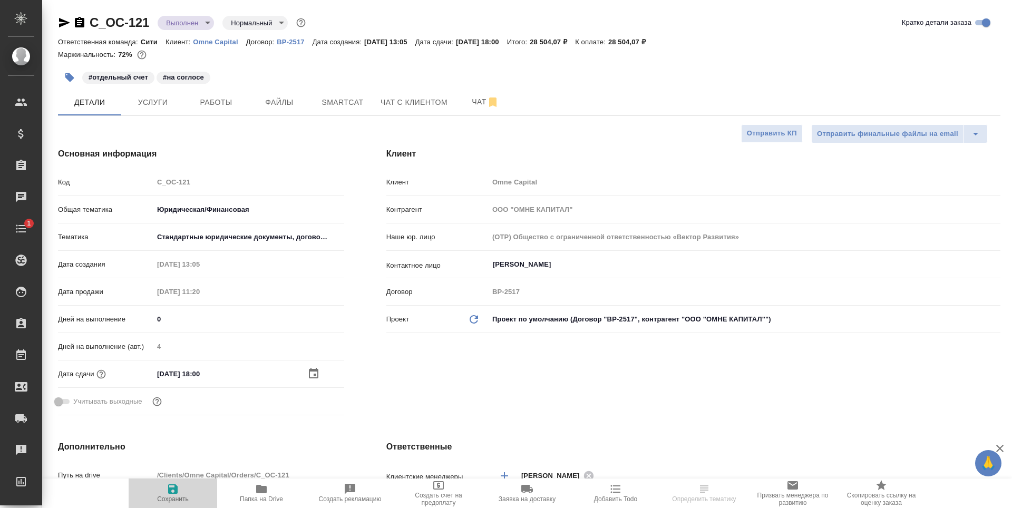
click at [168, 493] on icon "button" at bounding box center [173, 489] width 13 height 13
type textarea "x"
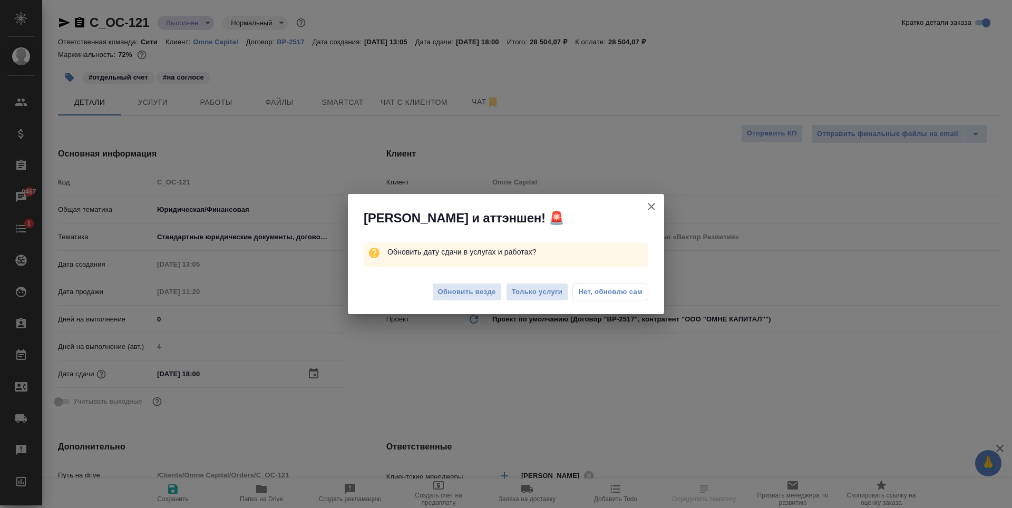
type textarea "x"
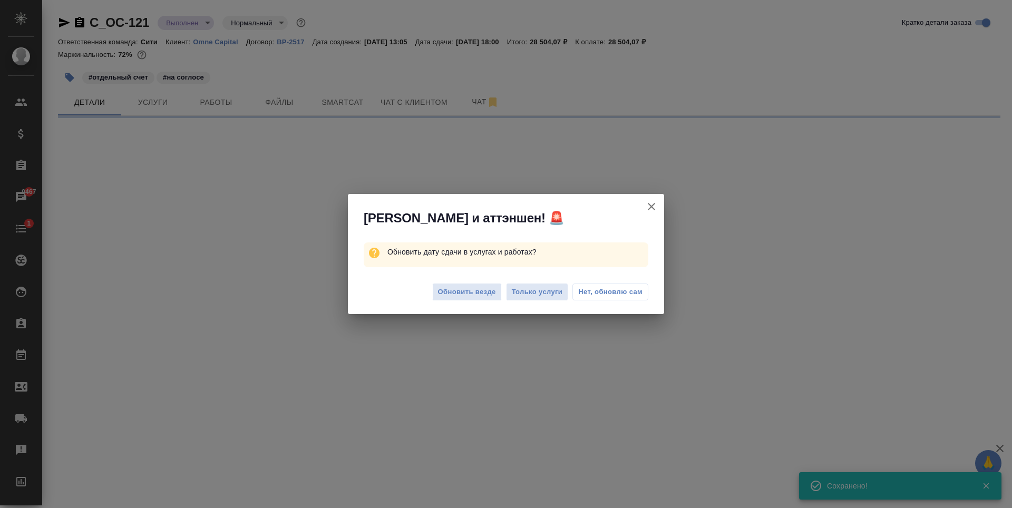
select select "RU"
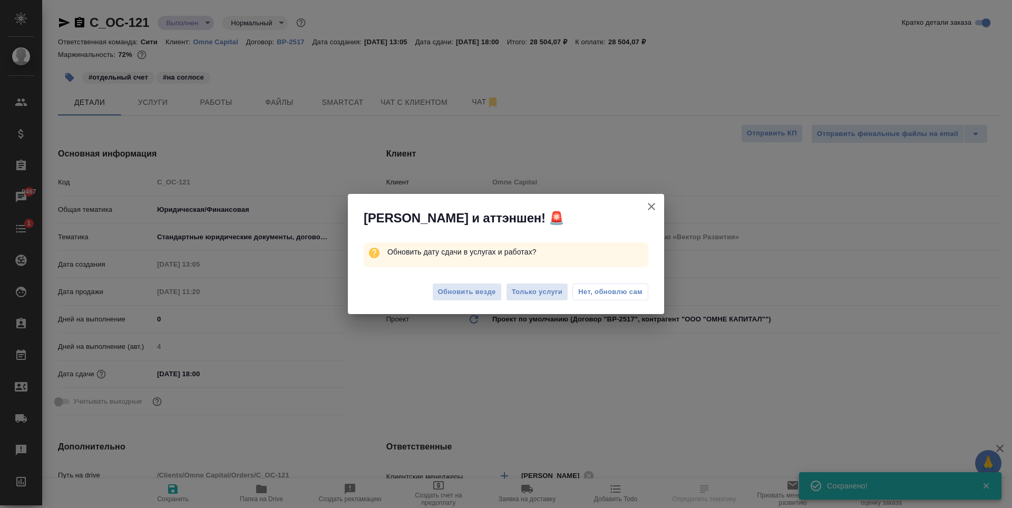
click at [619, 294] on span "Нет, обновлю сам" at bounding box center [610, 292] width 64 height 11
type textarea "x"
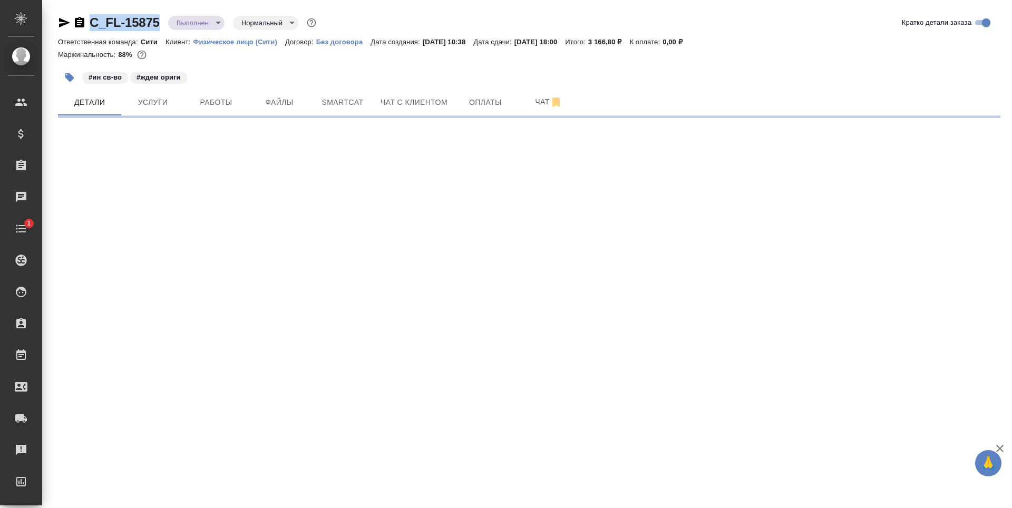
drag, startPoint x: 164, startPoint y: 26, endPoint x: 138, endPoint y: 20, distance: 27.1
click at [90, 26] on div "C_FL-15875 Выполнен completed Нормальный normal" at bounding box center [188, 22] width 260 height 17
select select "RU"
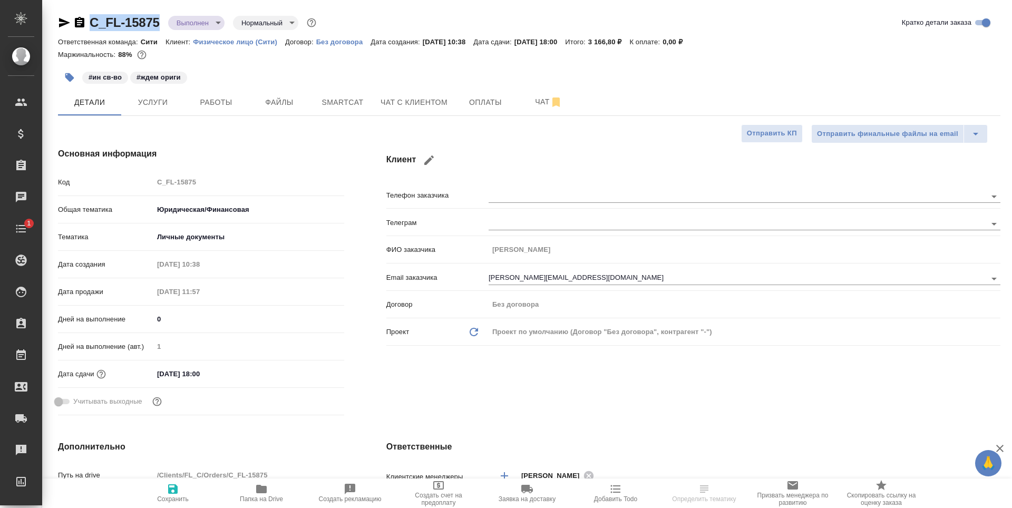
type textarea "x"
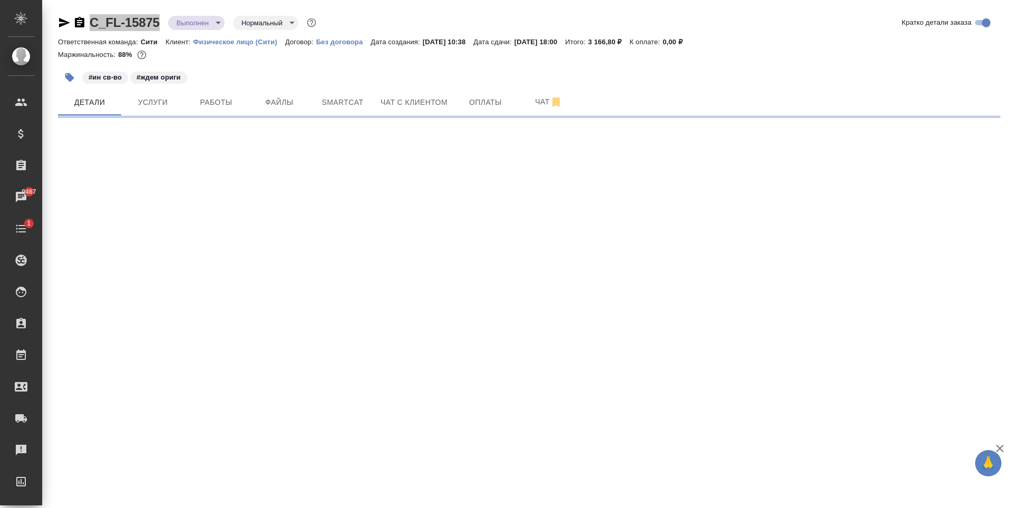
select select "RU"
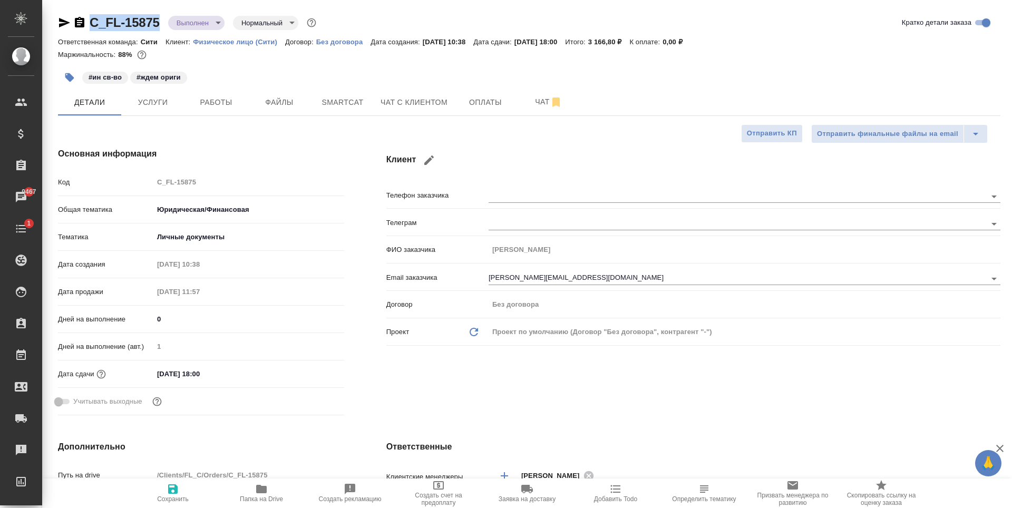
type textarea "x"
click at [287, 104] on span "Файлы" at bounding box center [279, 102] width 51 height 13
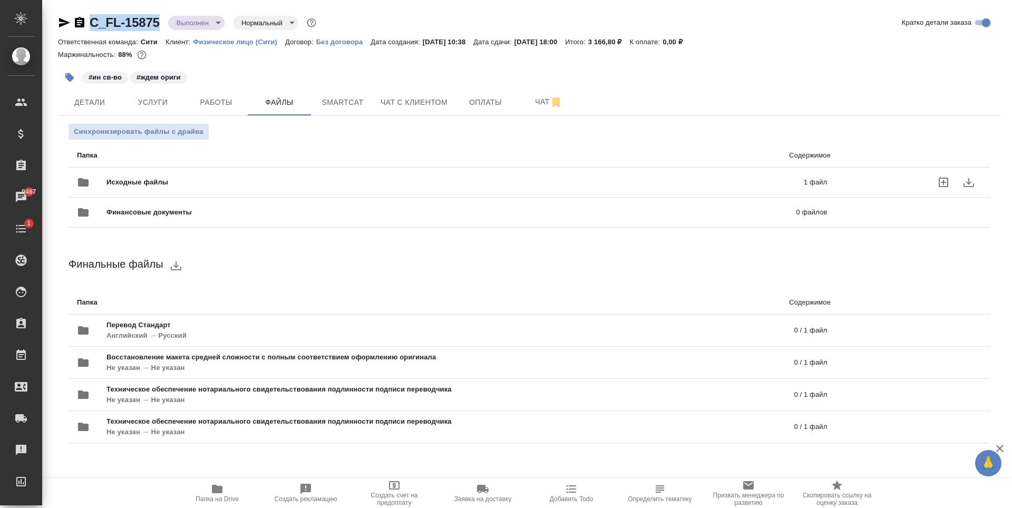
click at [861, 175] on div at bounding box center [914, 182] width 133 height 25
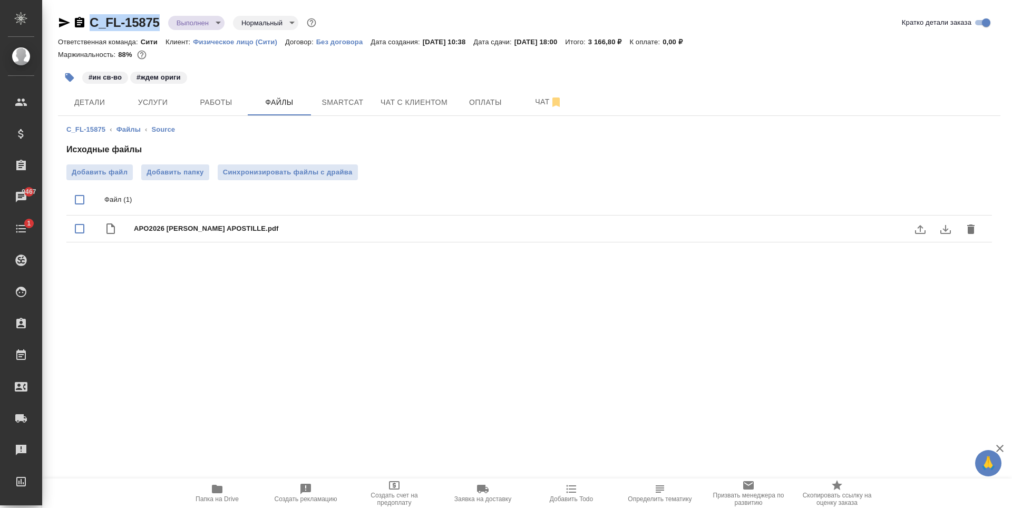
click at [83, 229] on input "checkbox" at bounding box center [80, 229] width 22 height 22
checkbox input "true"
click at [949, 232] on icon "download" at bounding box center [945, 229] width 13 height 13
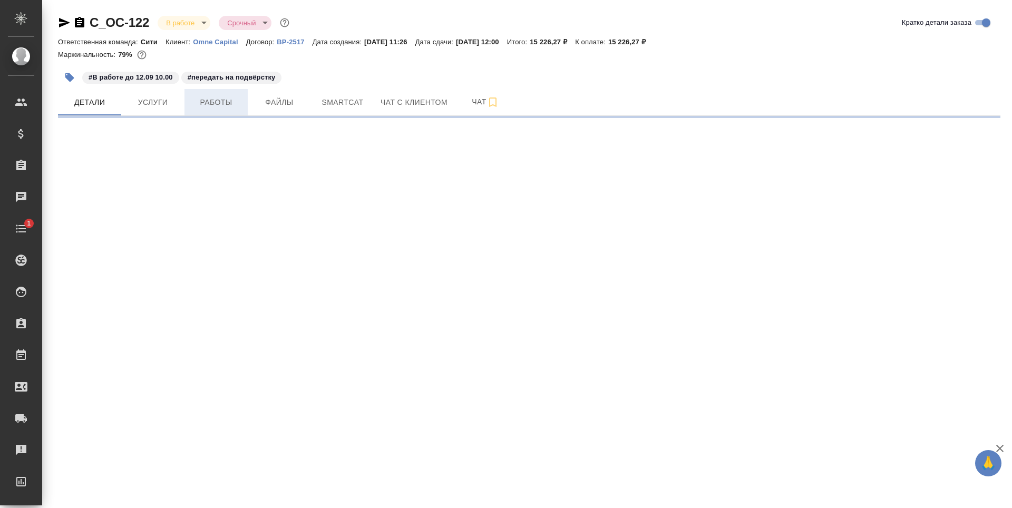
select select "RU"
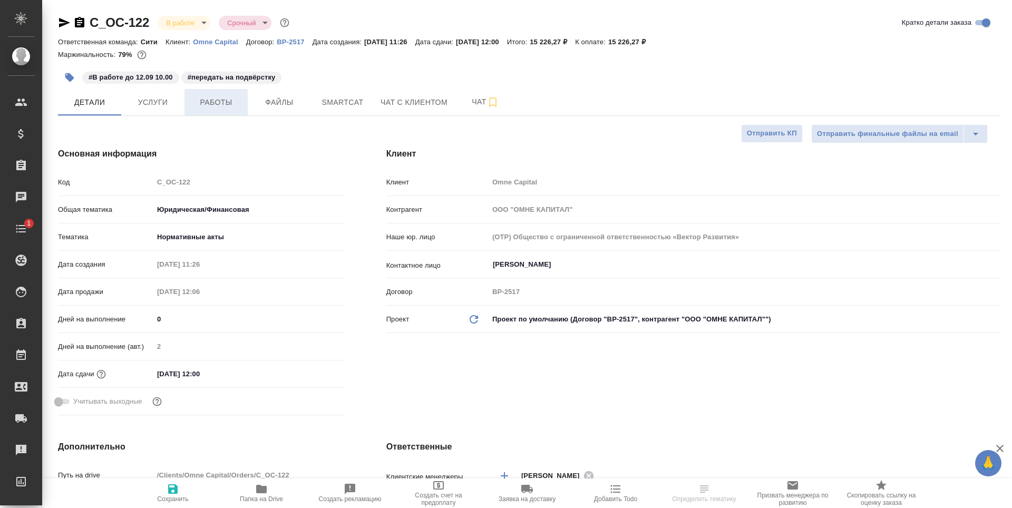
type textarea "x"
click at [203, 101] on span "Работы" at bounding box center [216, 102] width 51 height 13
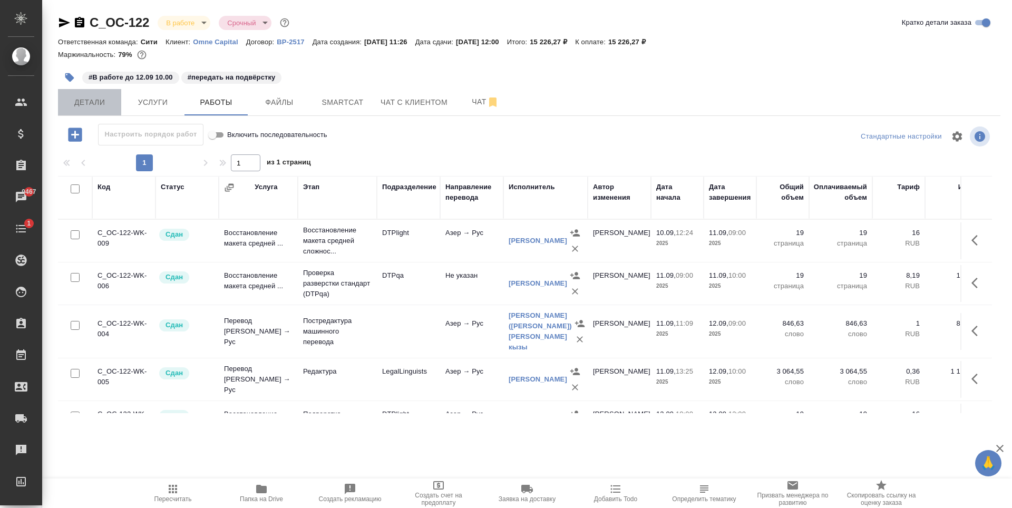
click at [76, 97] on span "Детали" at bounding box center [89, 102] width 51 height 13
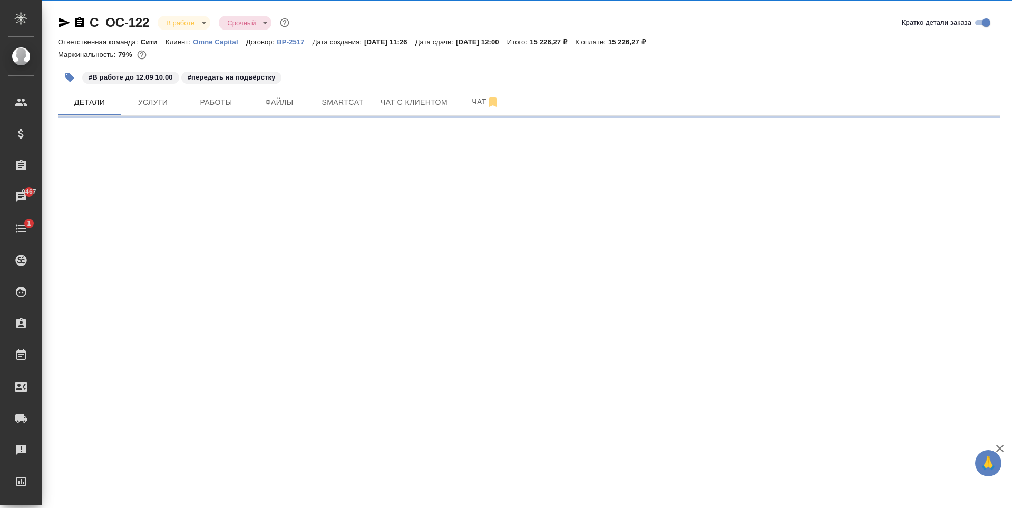
select select "RU"
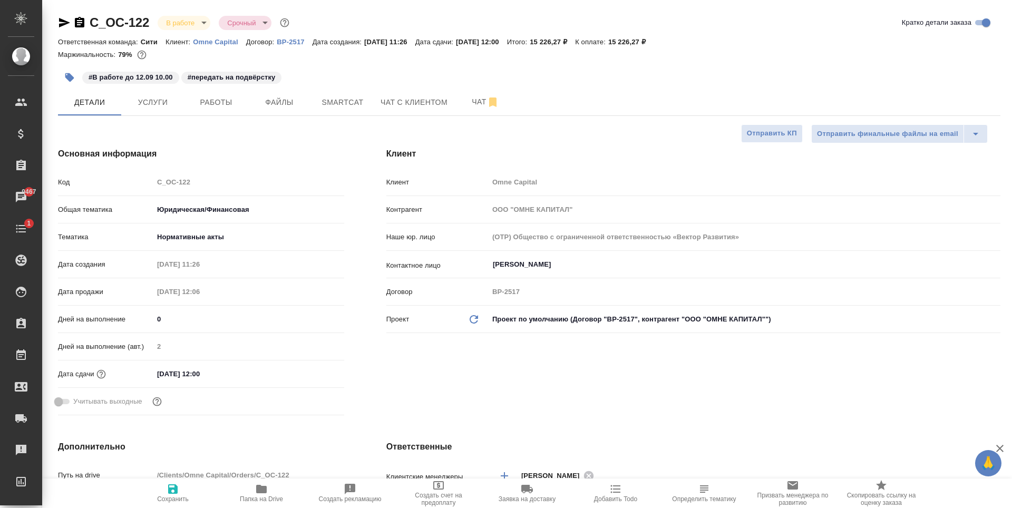
type textarea "x"
click at [62, 21] on icon "button" at bounding box center [64, 22] width 11 height 9
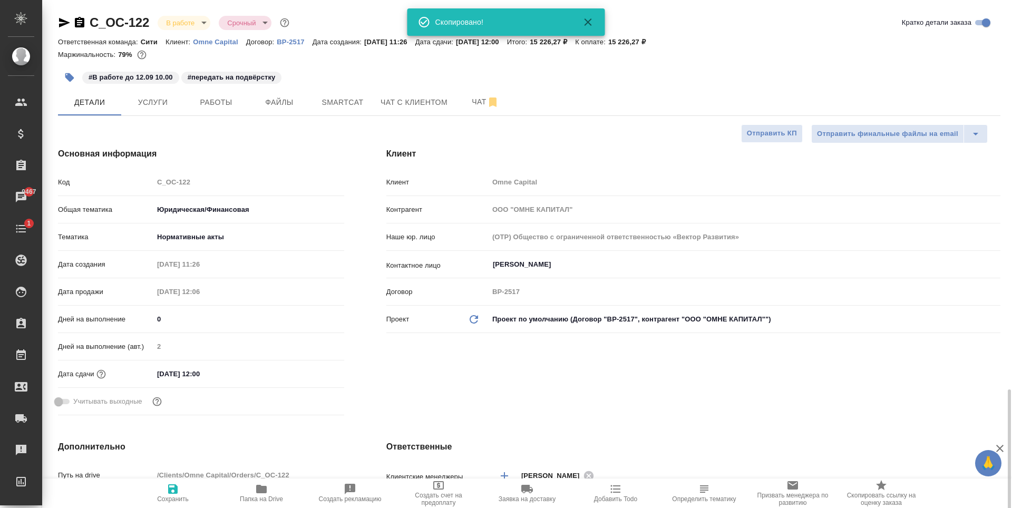
scroll to position [264, 0]
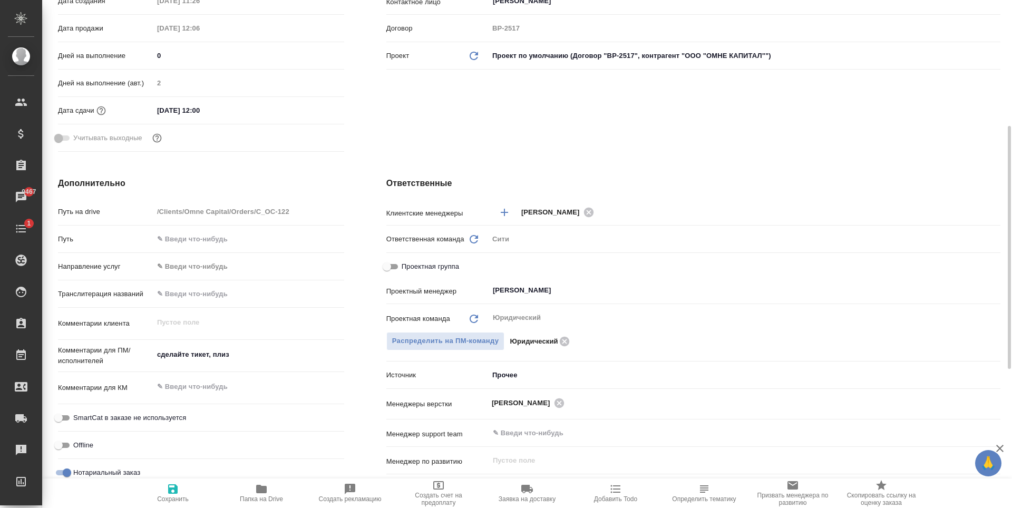
type textarea "x"
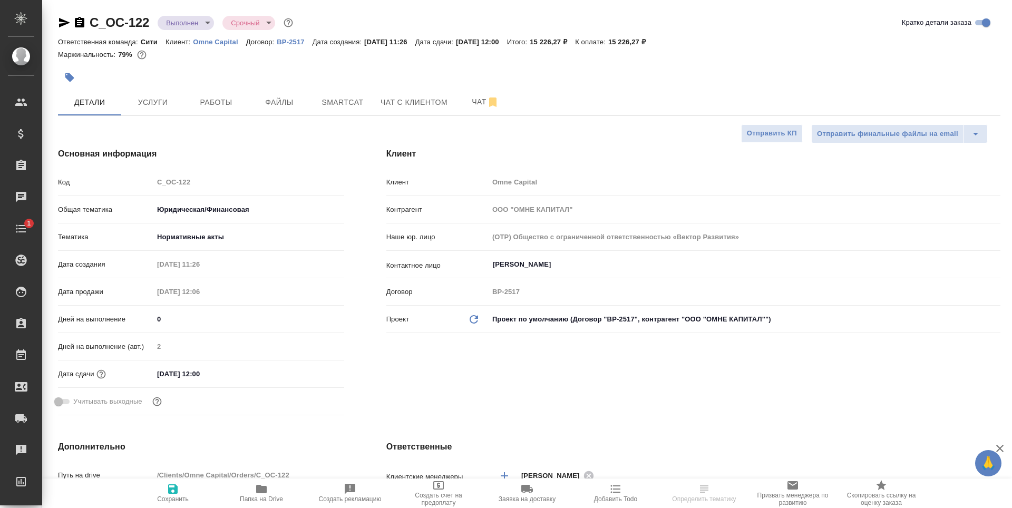
select select "RU"
click at [261, 496] on span "Папка на Drive" at bounding box center [261, 498] width 43 height 7
select select "RU"
type textarea "x"
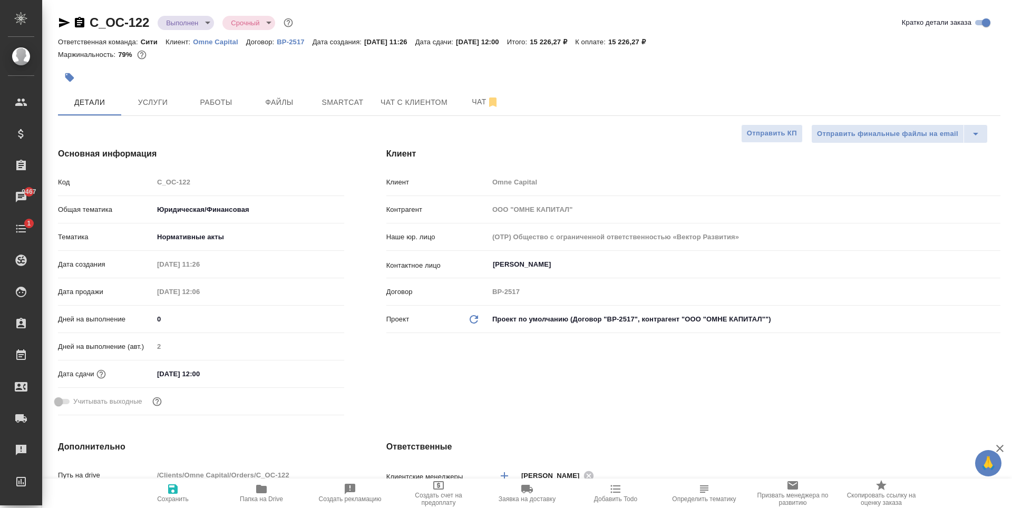
type textarea "x"
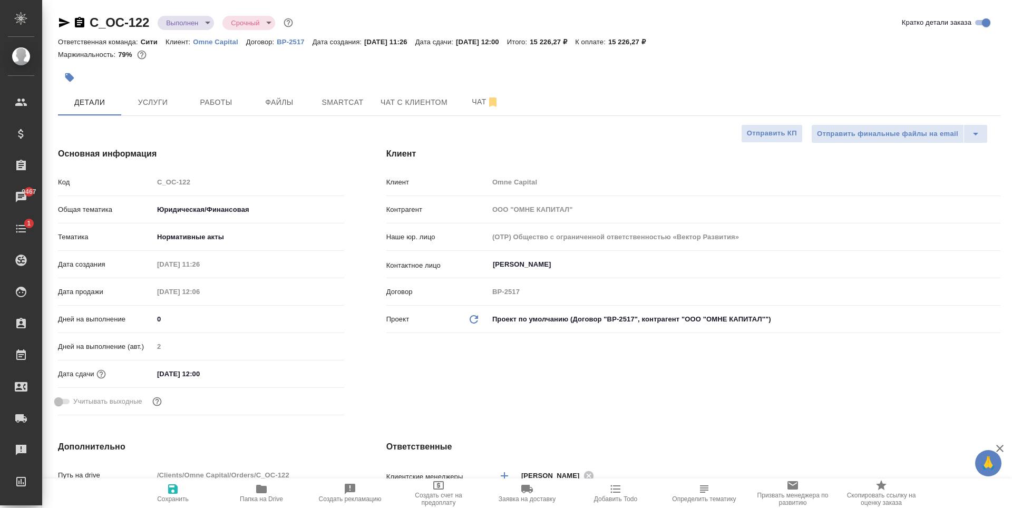
type textarea "x"
click at [160, 96] on span "Услуги" at bounding box center [153, 102] width 51 height 13
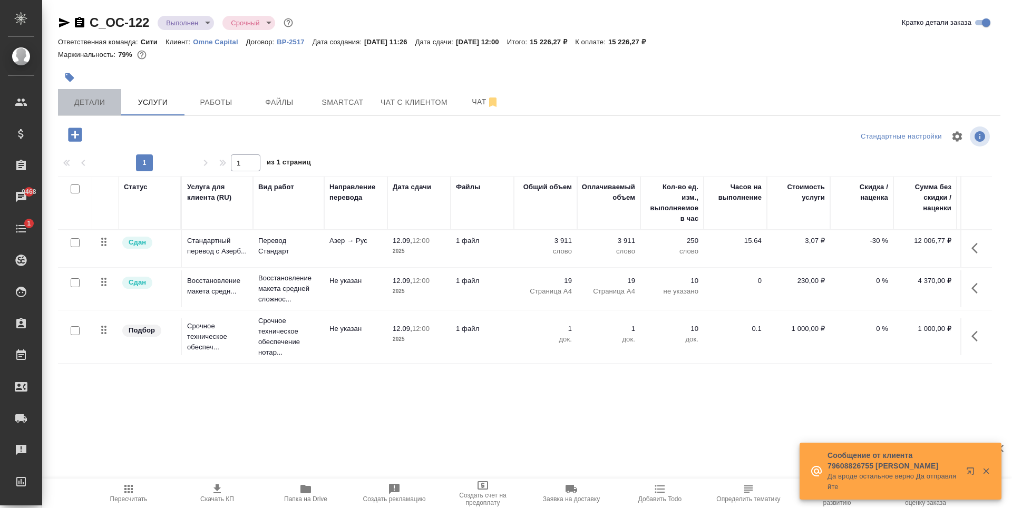
click at [91, 106] on span "Детали" at bounding box center [89, 102] width 51 height 13
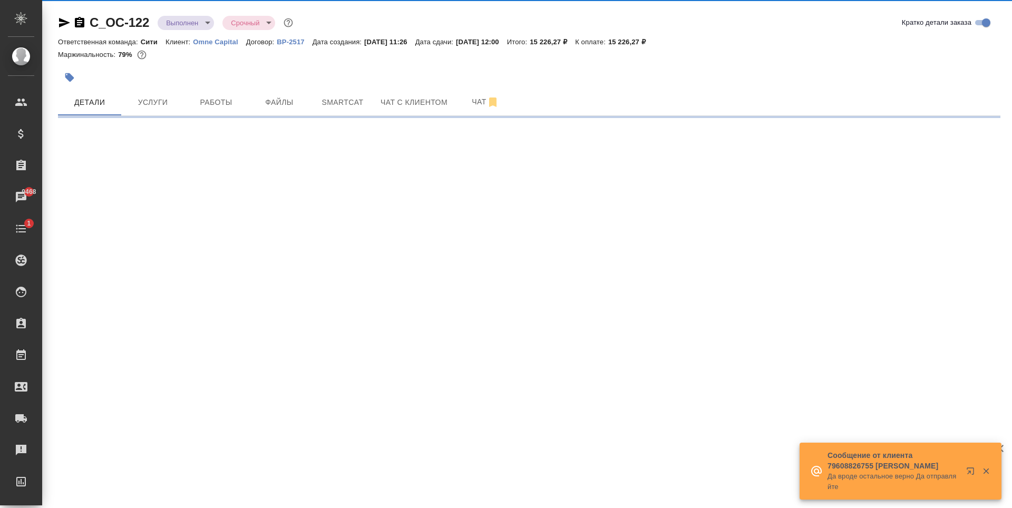
select select "RU"
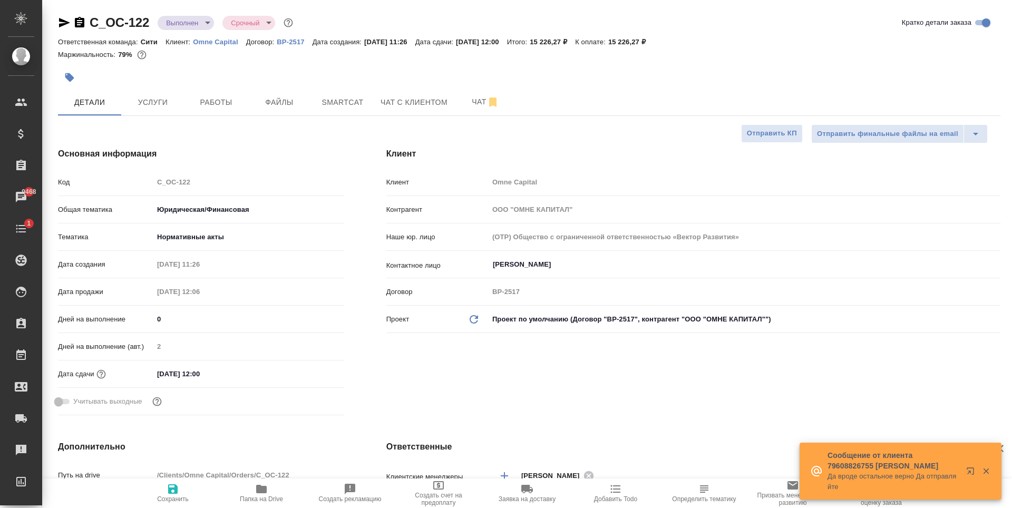
type textarea "x"
click at [242, 76] on div at bounding box center [372, 77] width 628 height 23
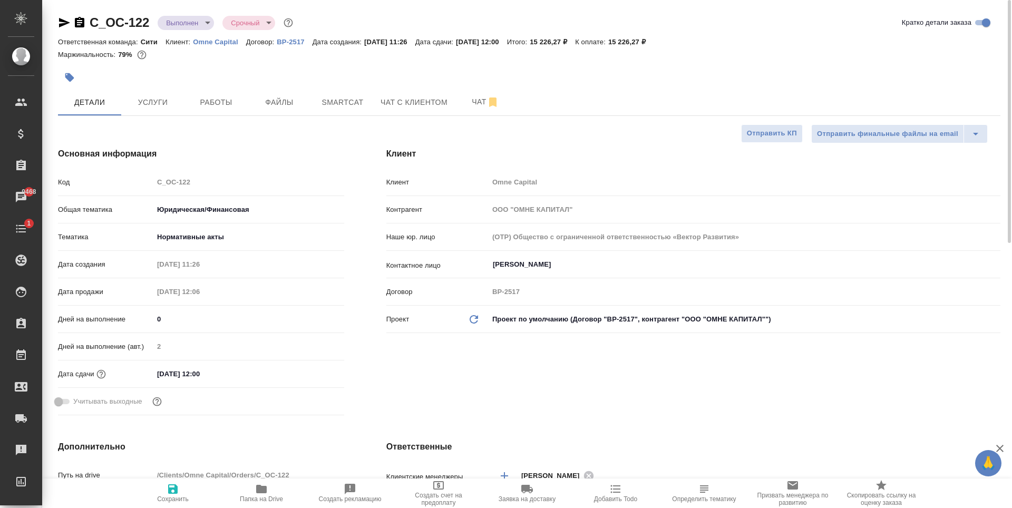
type textarea "x"
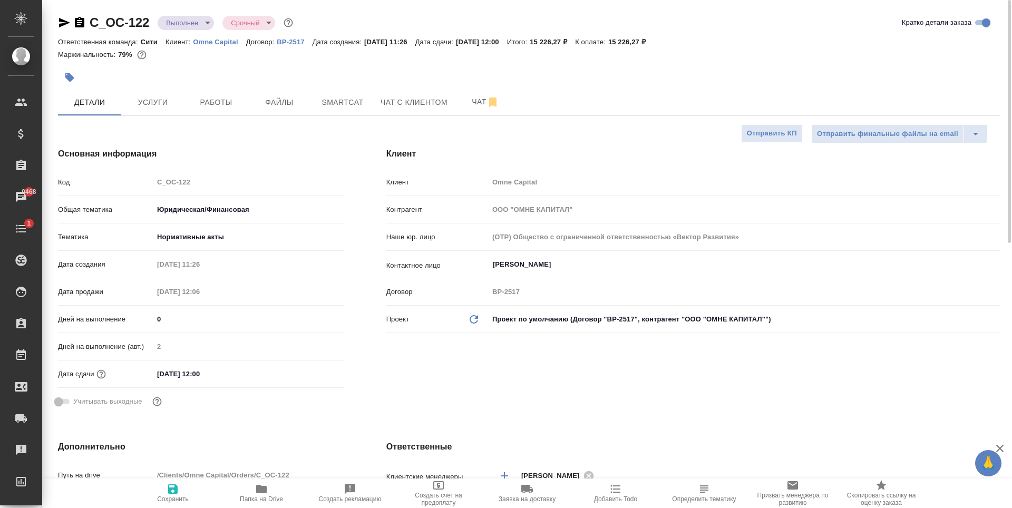
type textarea "x"
click at [247, 492] on span "Папка на Drive" at bounding box center [261, 493] width 76 height 20
type textarea "x"
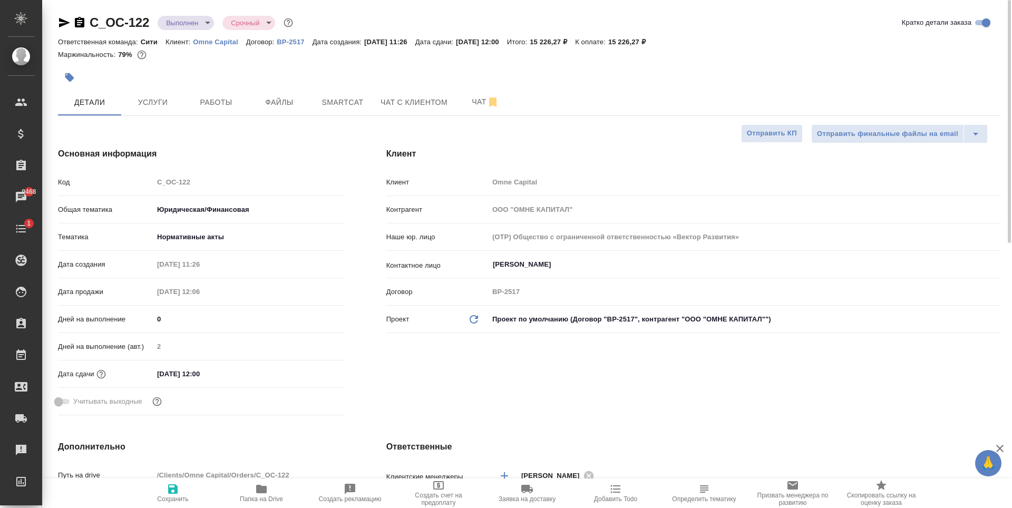
type textarea "x"
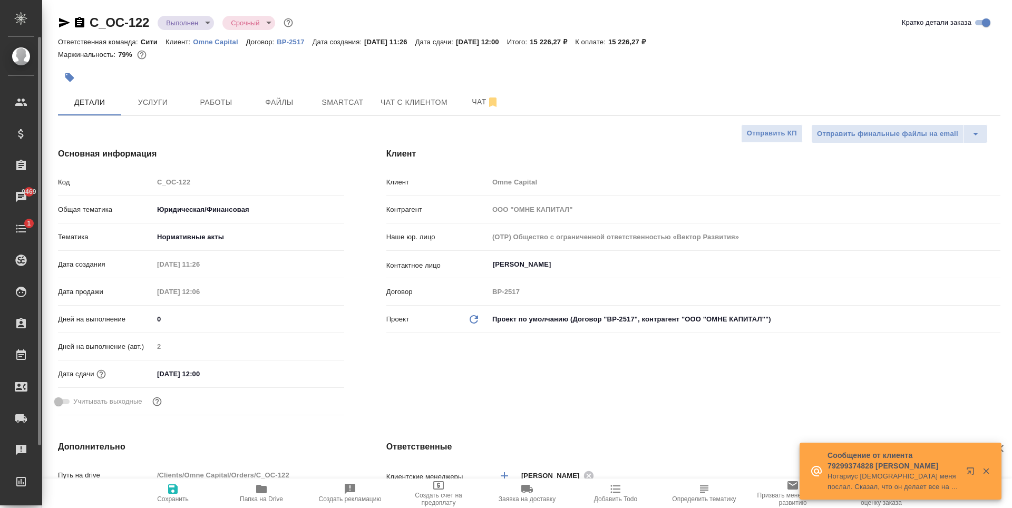
type textarea "x"
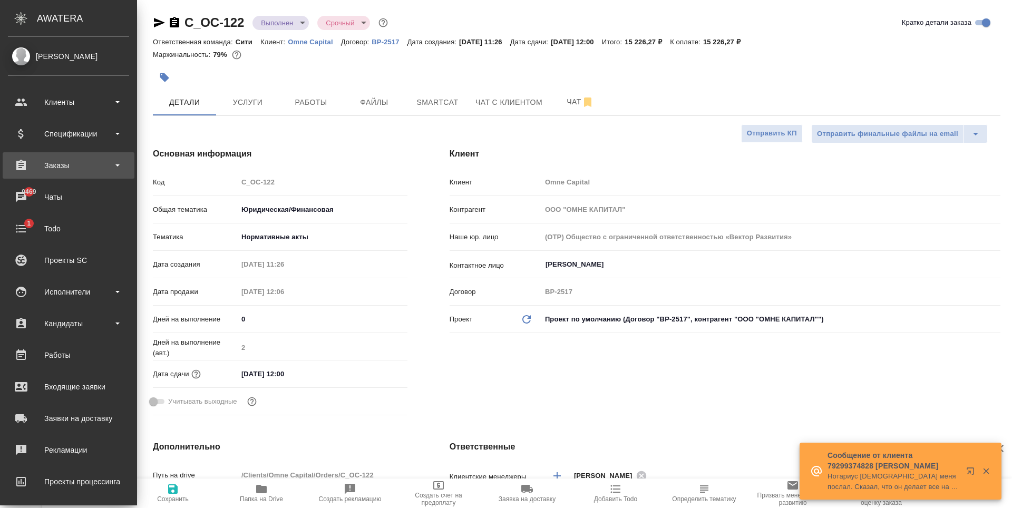
click at [87, 171] on div "Заказы" at bounding box center [68, 166] width 121 height 16
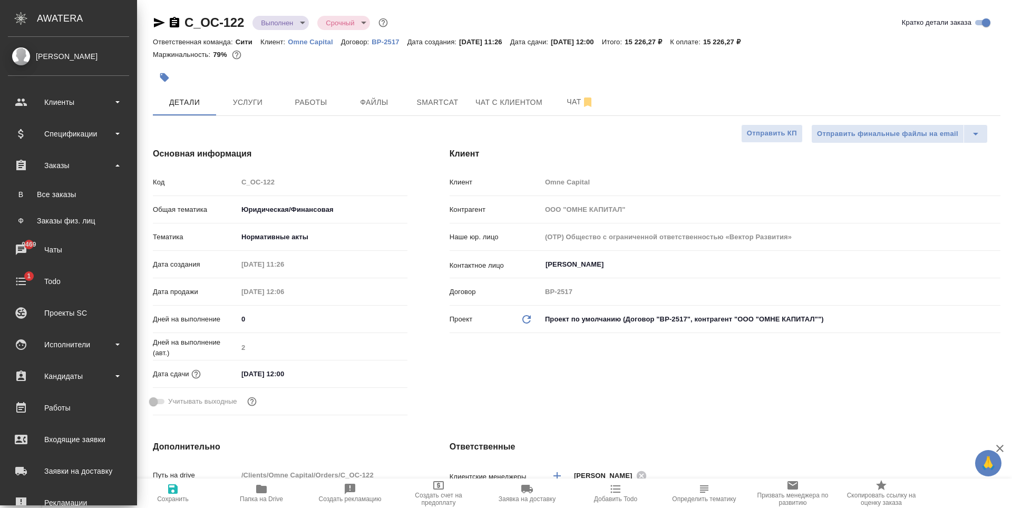
type textarea "x"
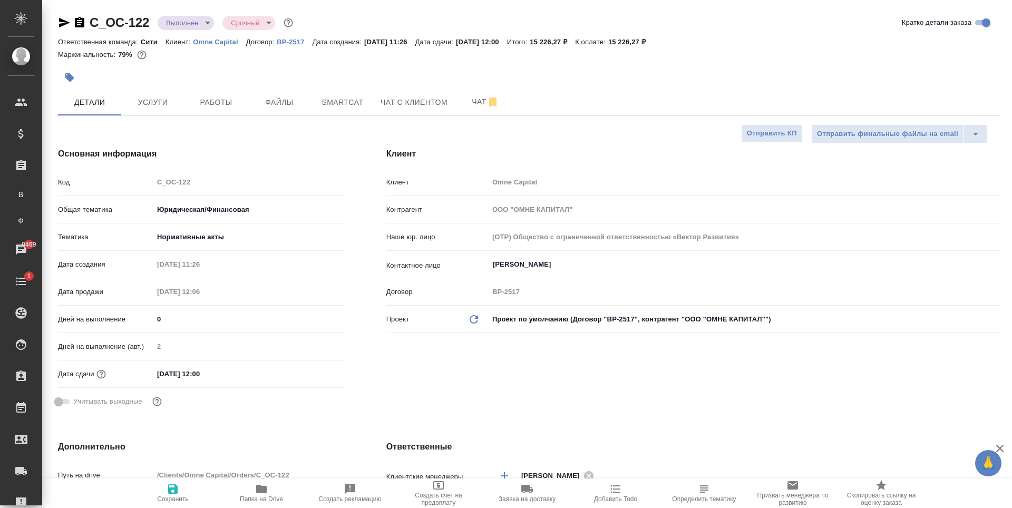
type textarea "x"
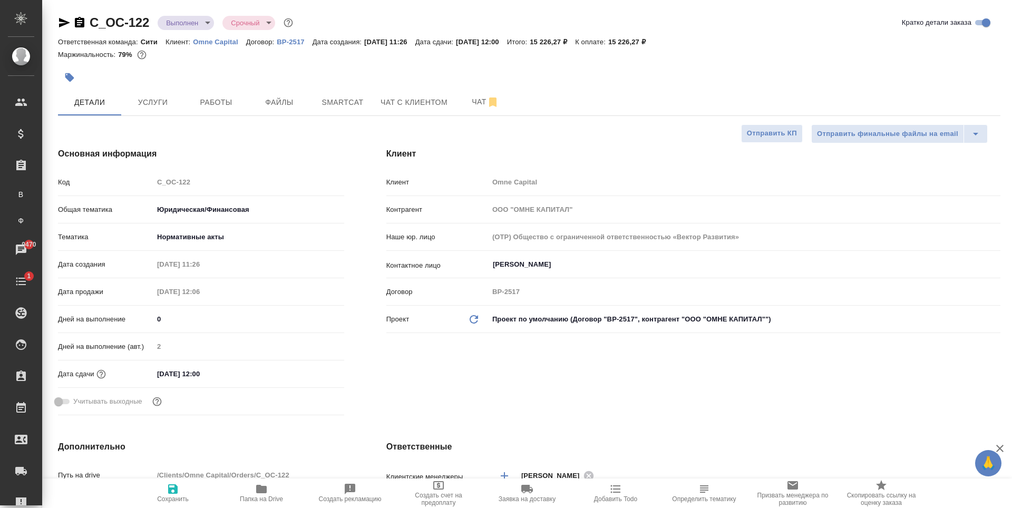
type textarea "x"
